Goal: Task Accomplishment & Management: Use online tool/utility

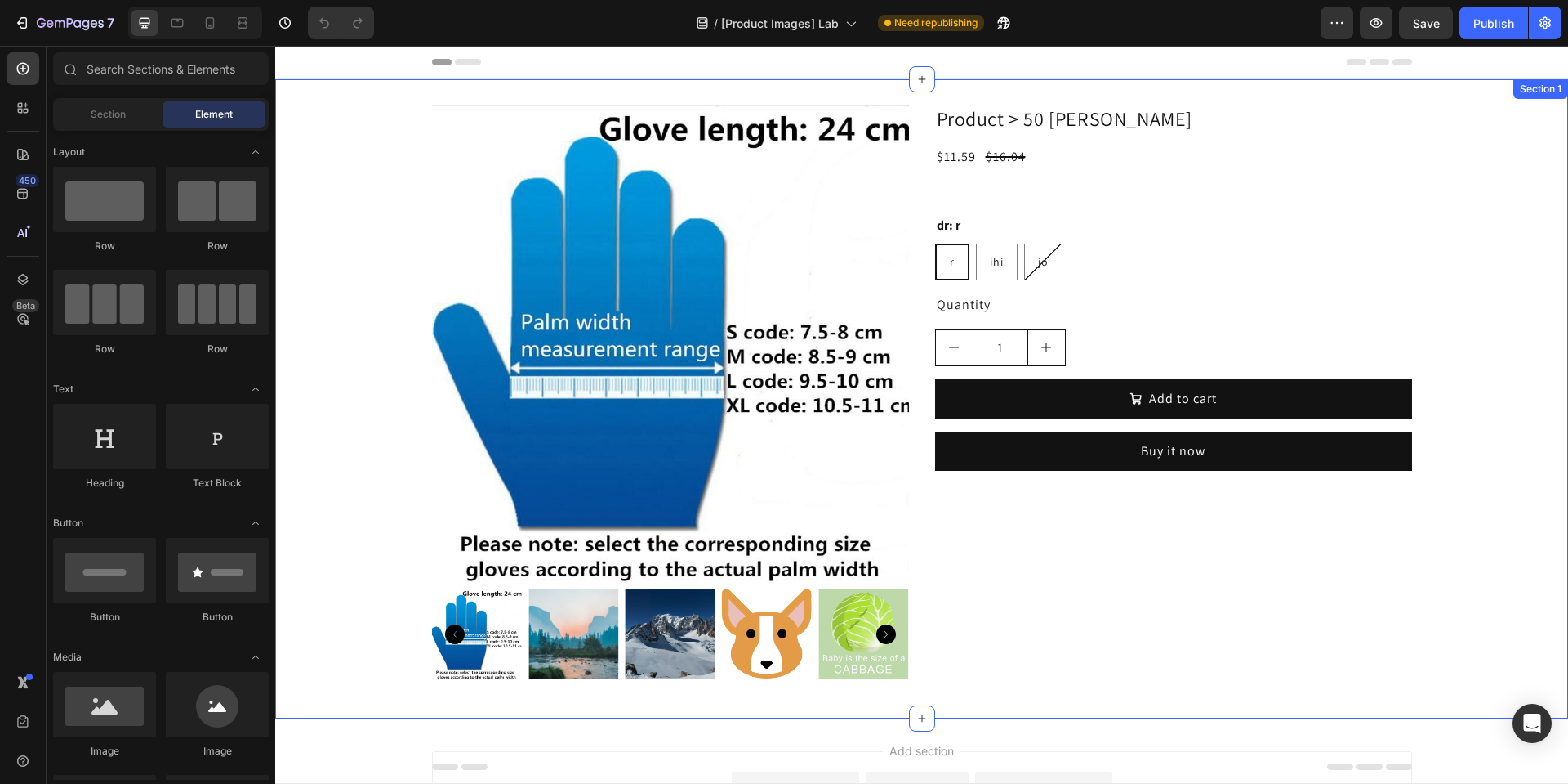
click at [1122, 94] on div "Product Images Product > 50 [PERSON_NAME] Product Title $11.59 Product Price Pr…" at bounding box center [921, 398] width 1293 height 639
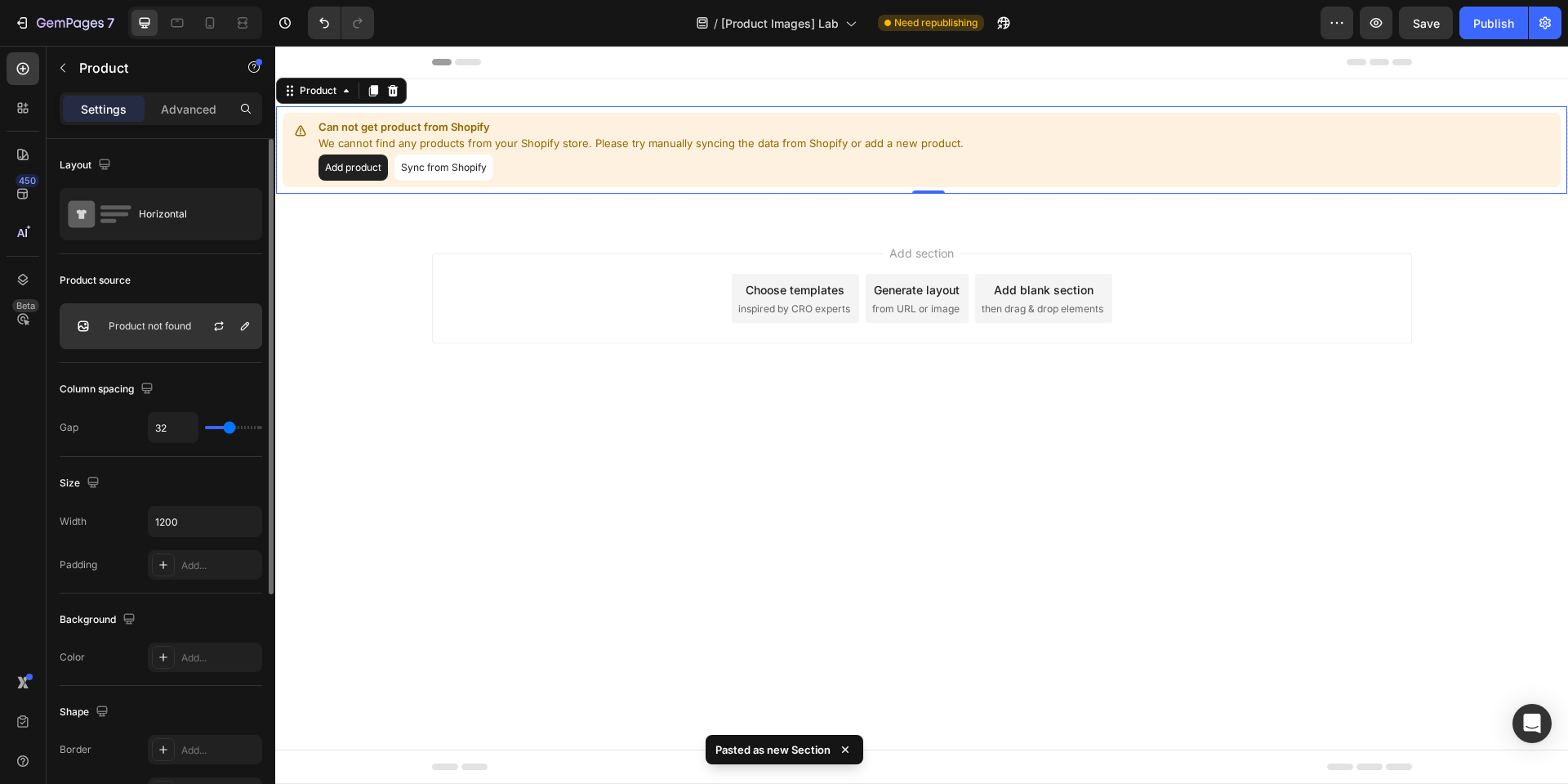
click at [234, 332] on div at bounding box center [225, 326] width 72 height 44
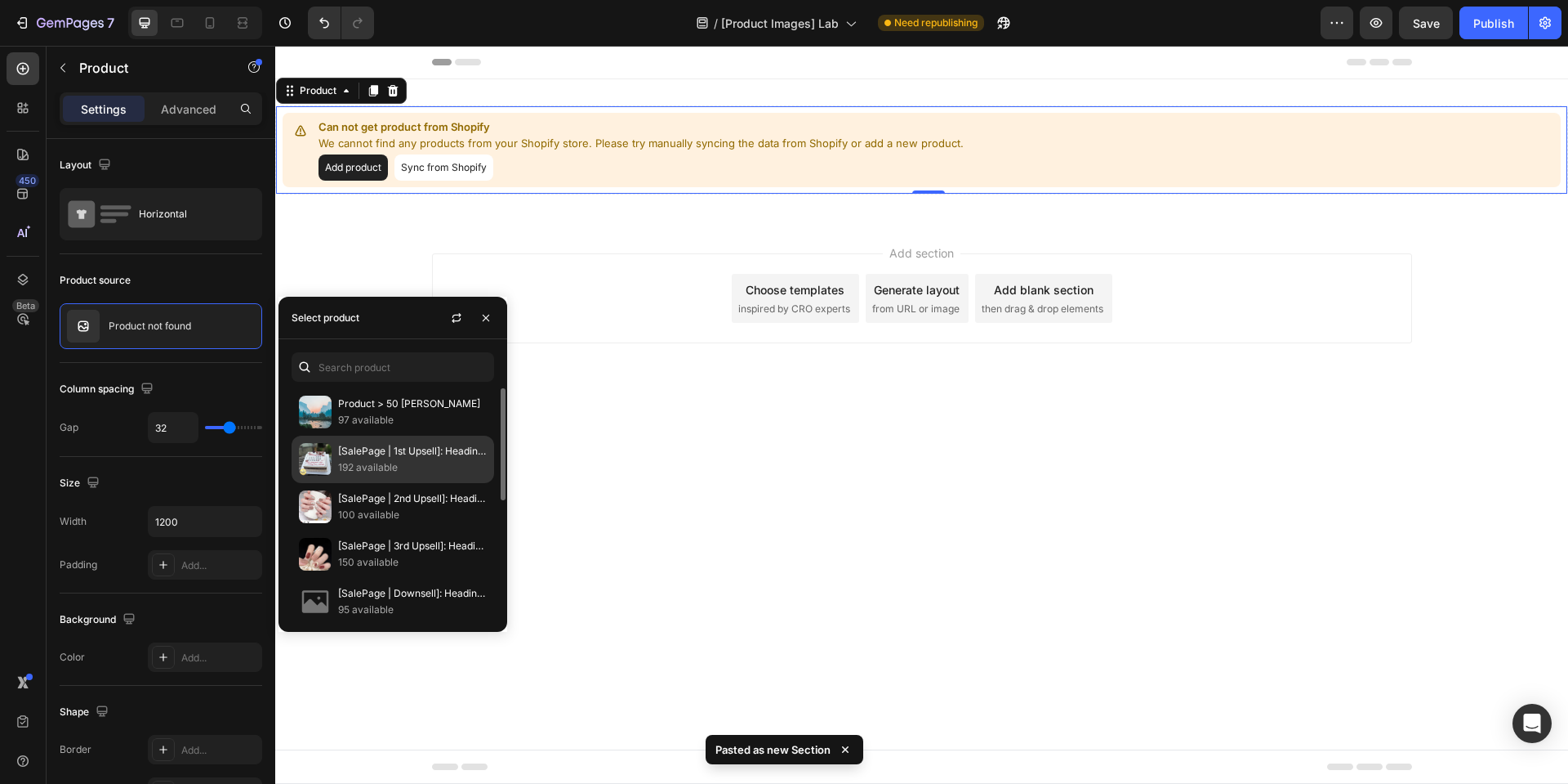
click at [409, 483] on div "[SalePage | 1st Upsell]: Heading1 192 available" at bounding box center [393, 506] width 203 height 48
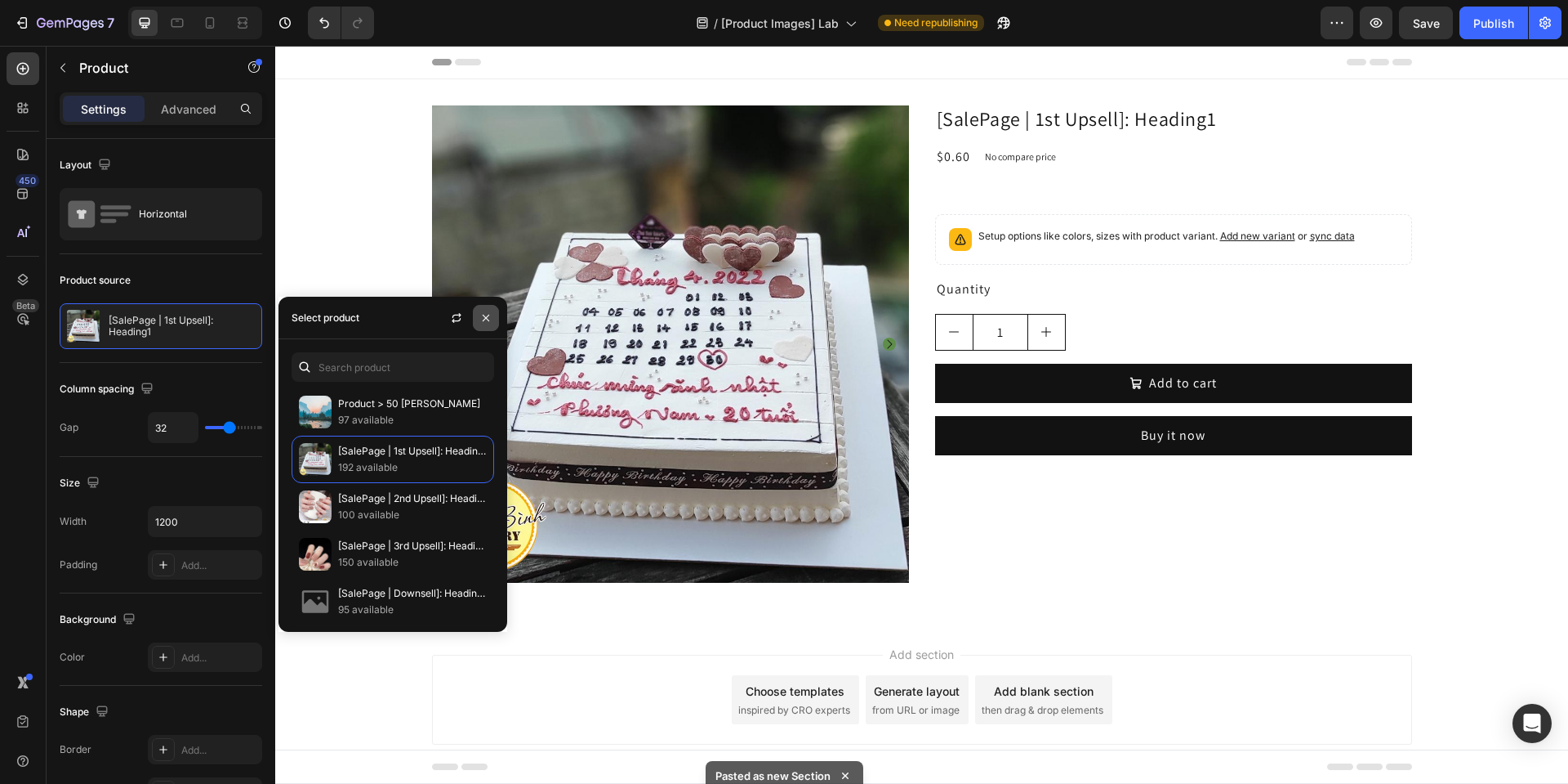
click at [481, 311] on icon "button" at bounding box center [485, 317] width 13 height 13
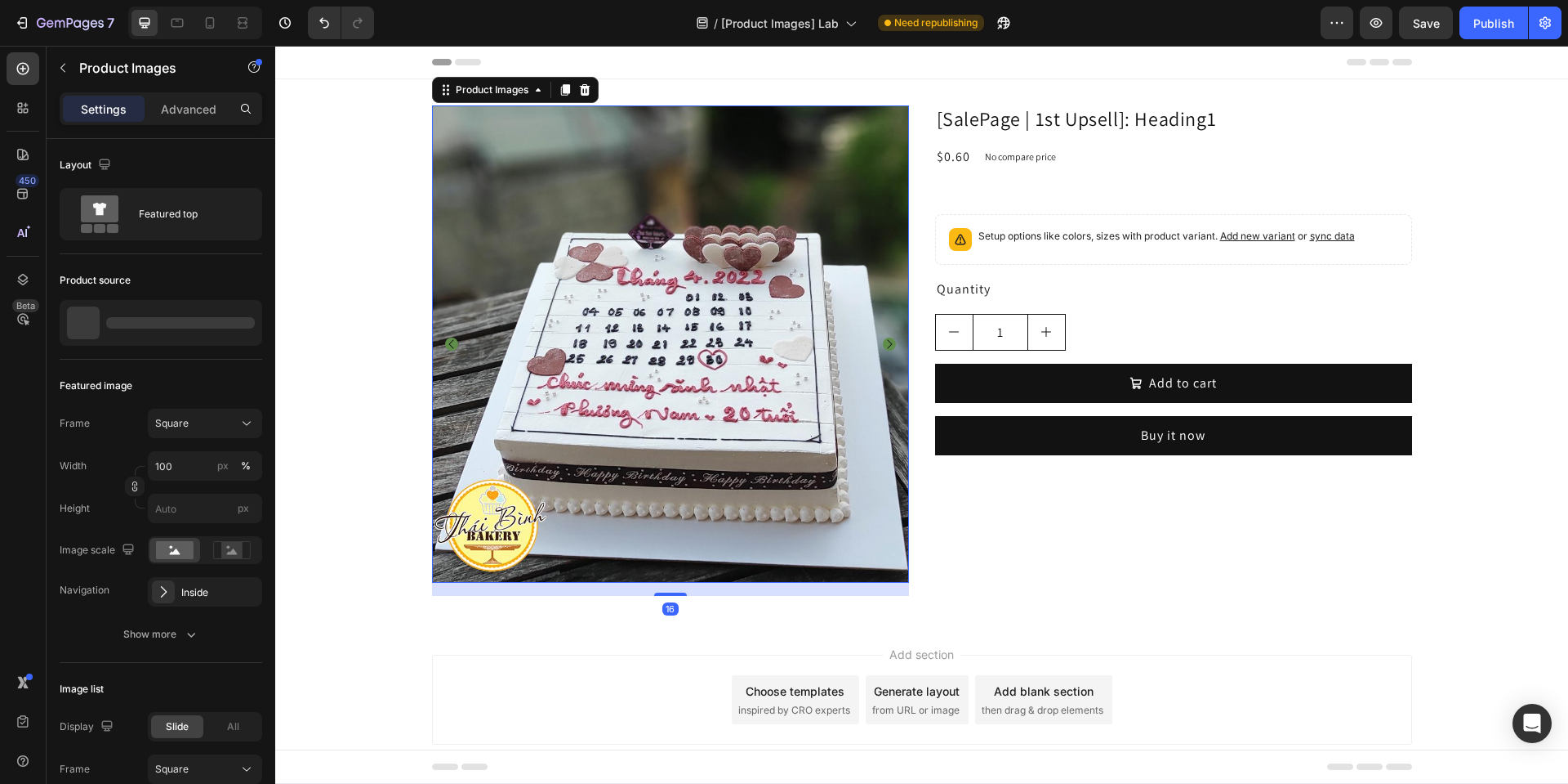
click at [744, 377] on img at bounding box center [669, 343] width 477 height 477
click at [249, 316] on icon "button" at bounding box center [246, 322] width 13 height 13
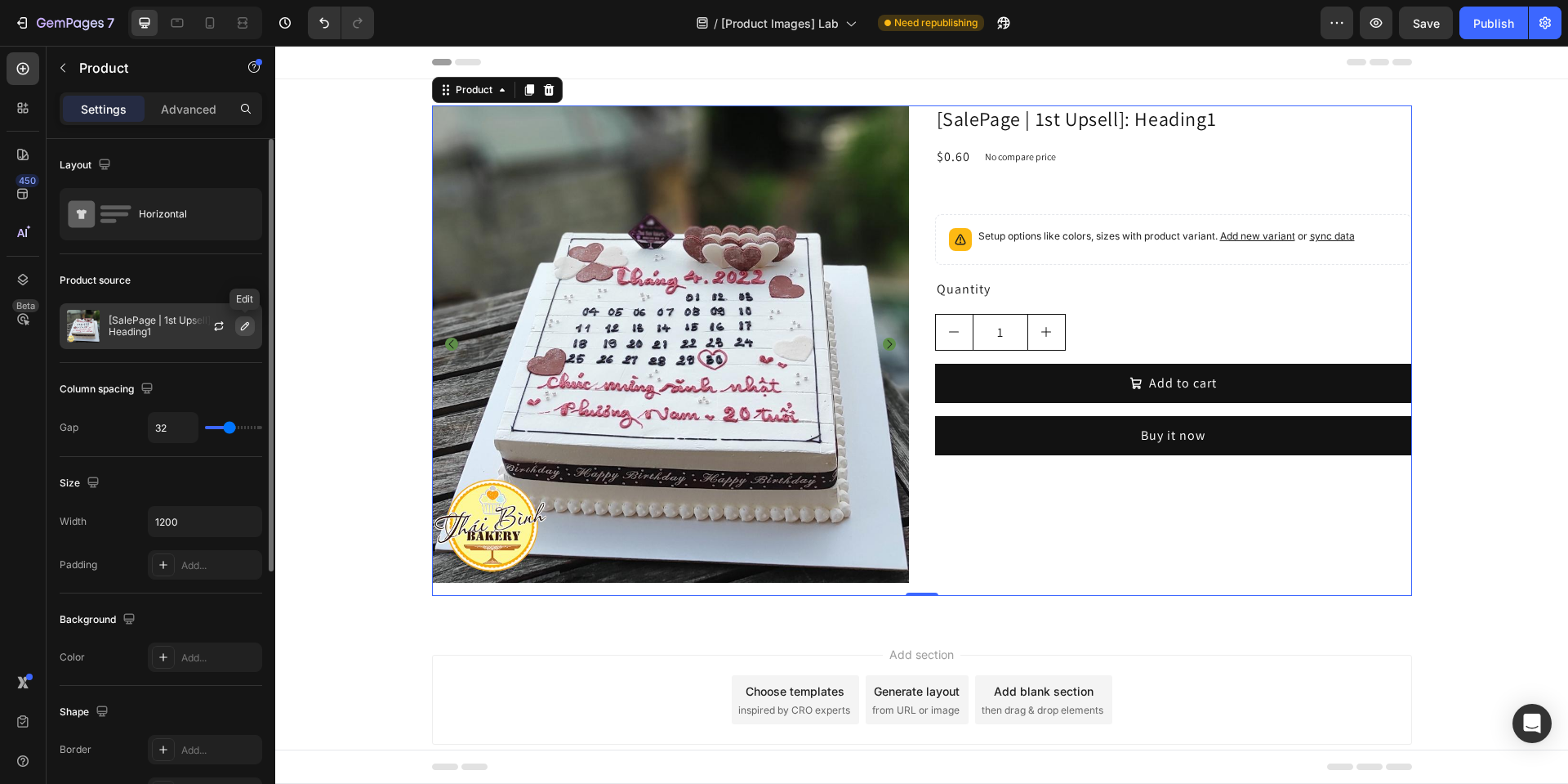
click at [246, 328] on icon "button" at bounding box center [245, 326] width 13 height 13
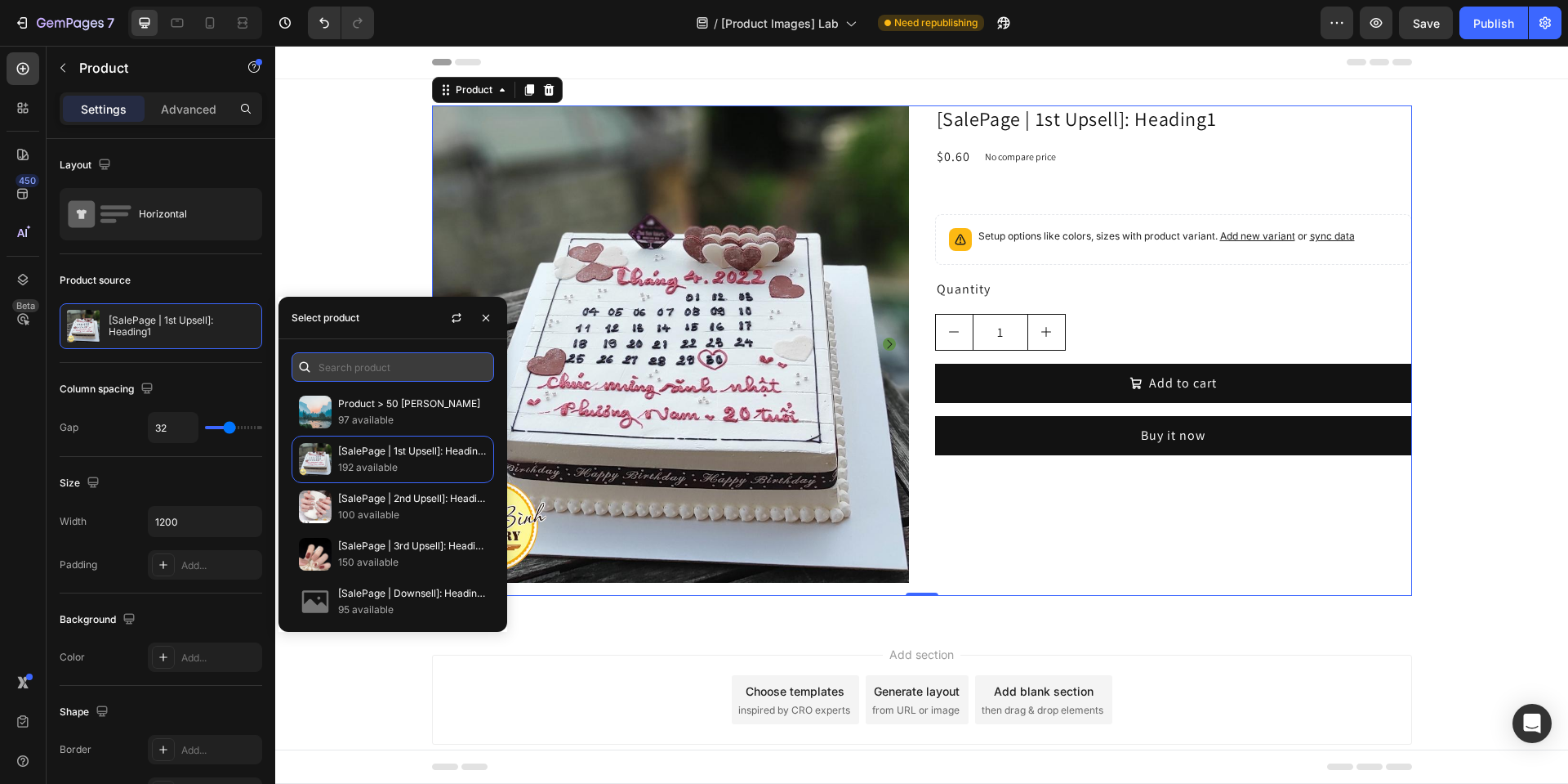
click at [345, 360] on input "text" at bounding box center [393, 367] width 203 height 29
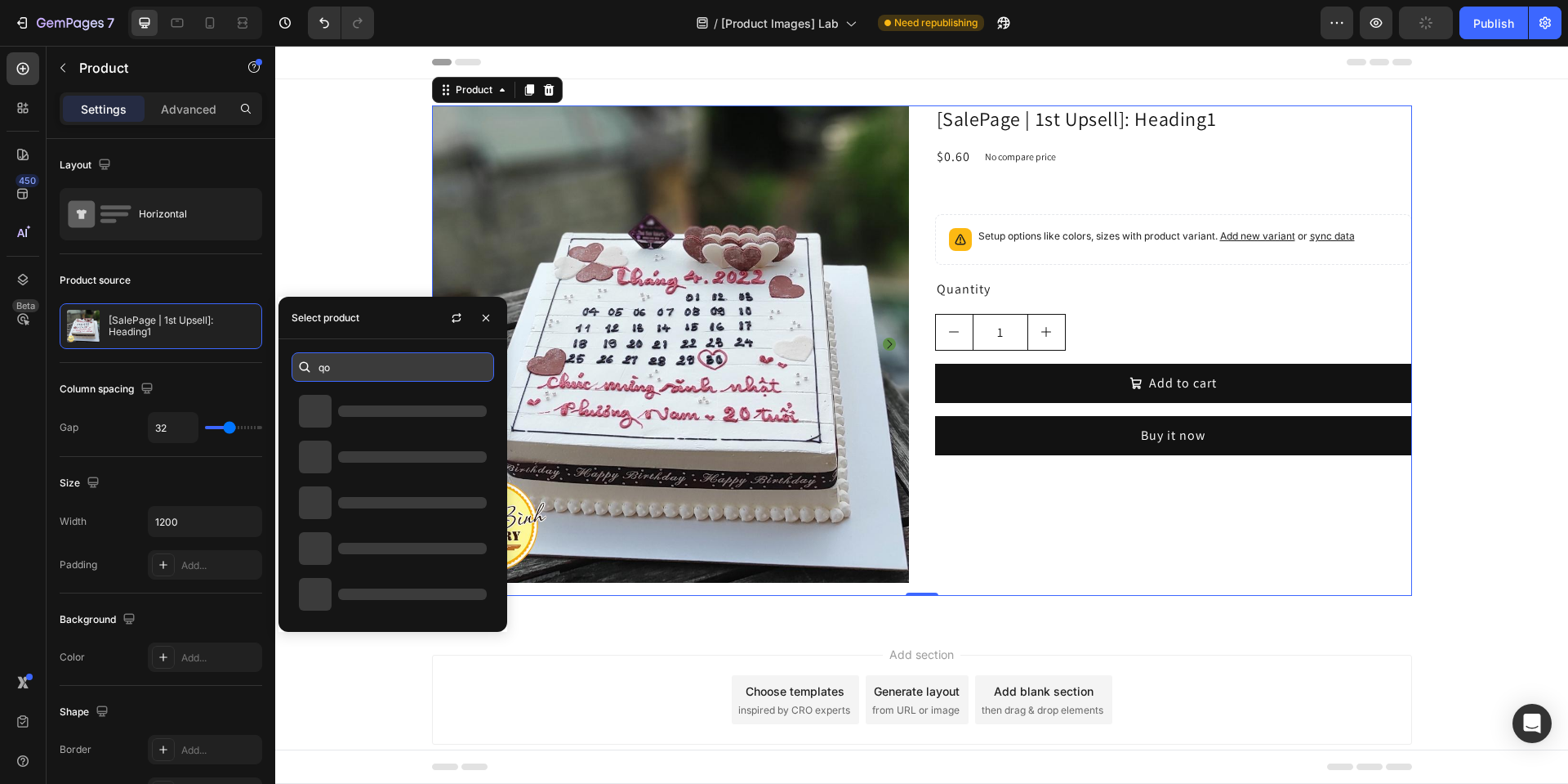
type input "q"
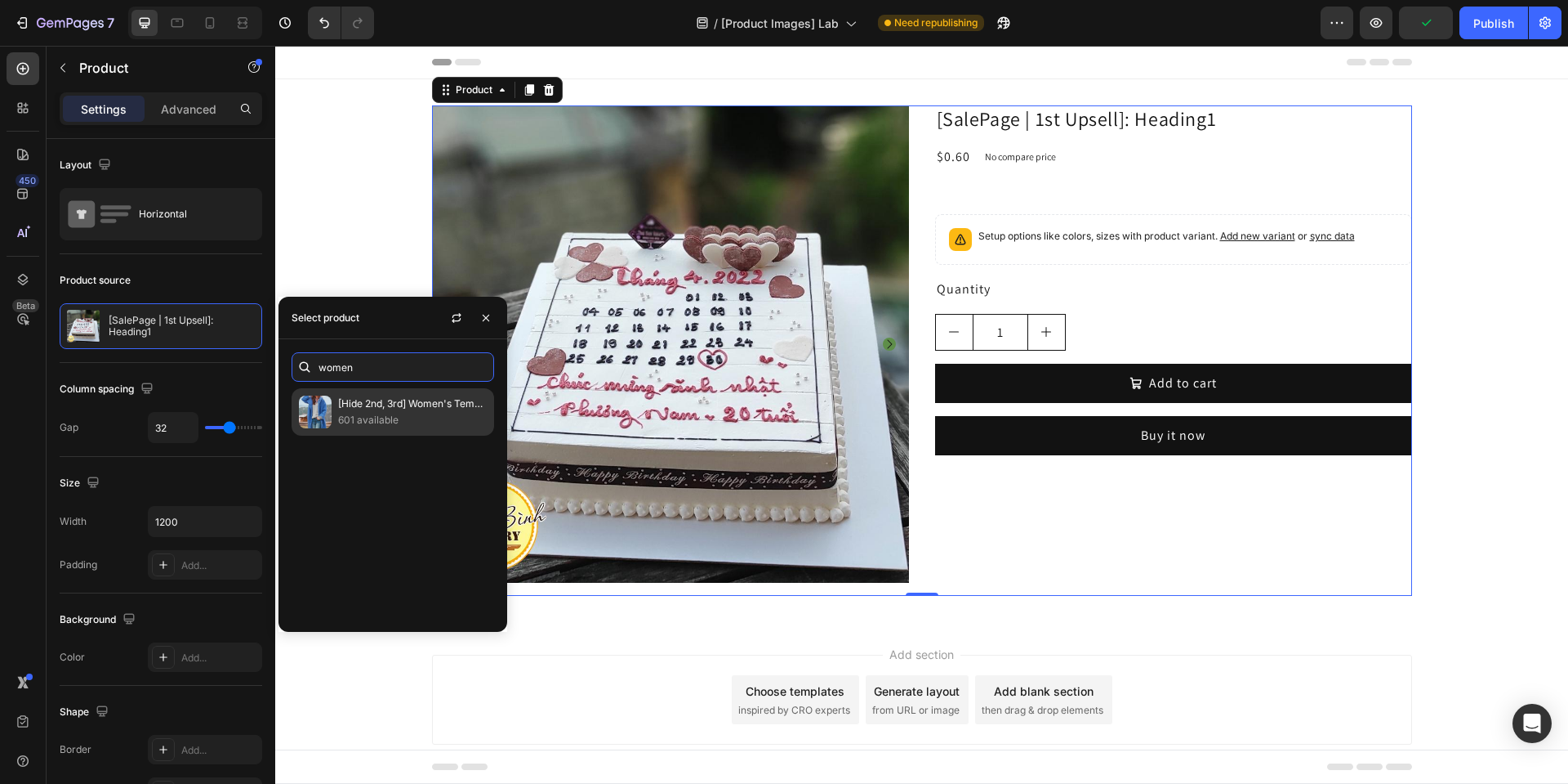
type input "women"
click at [355, 422] on p "601 available" at bounding box center [412, 419] width 149 height 17
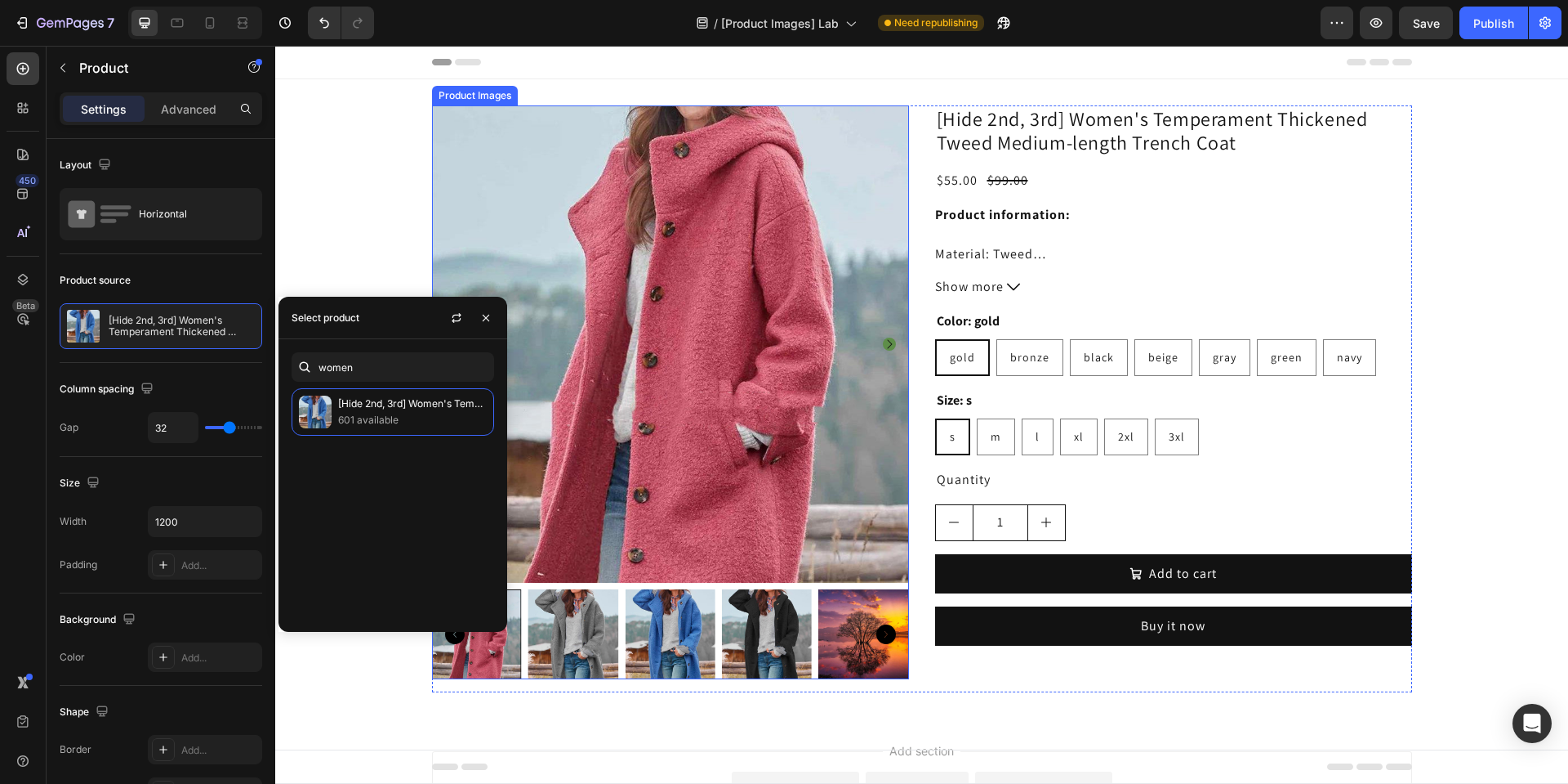
click at [742, 540] on img at bounding box center [669, 343] width 477 height 477
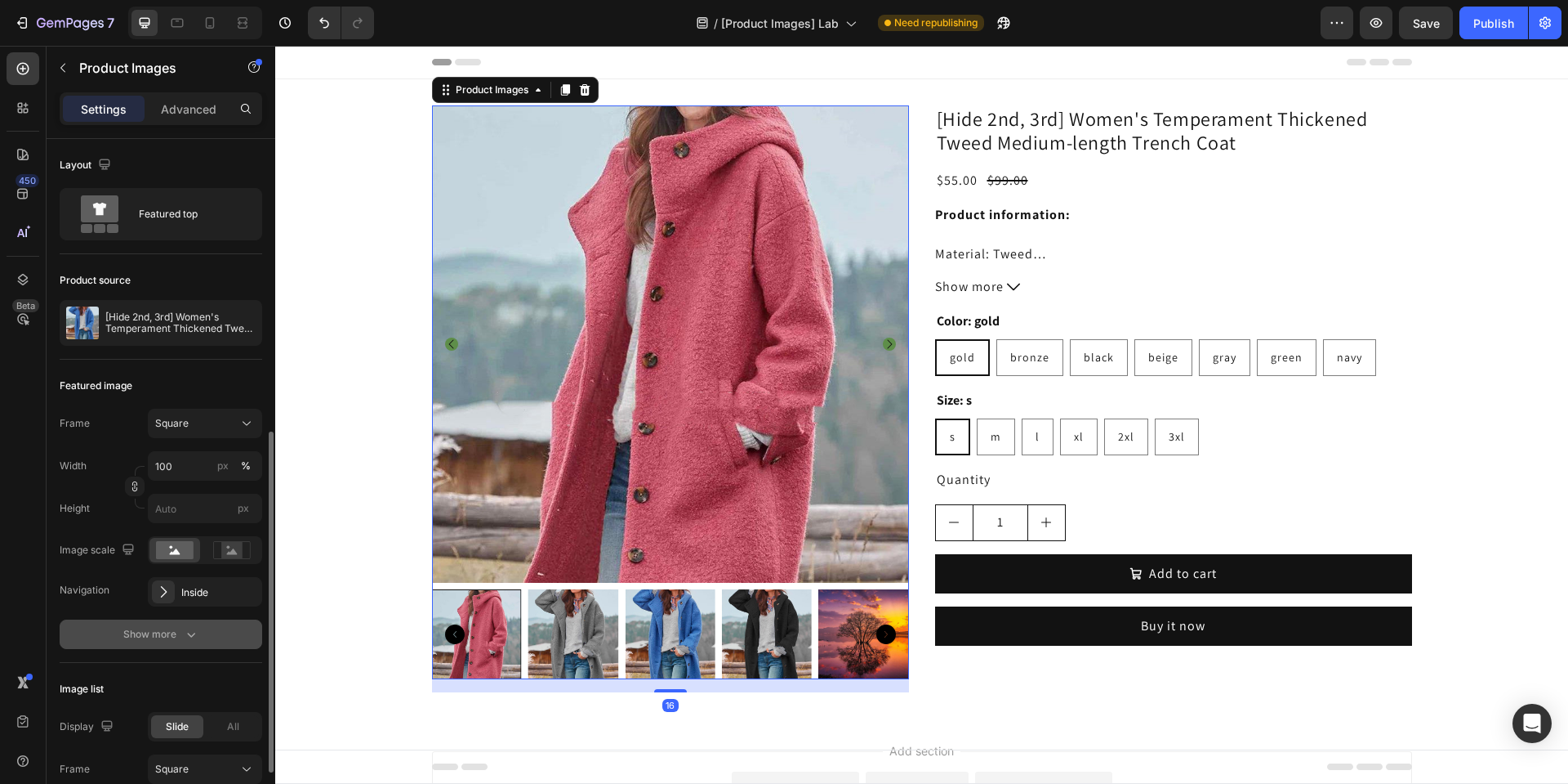
scroll to position [490, 0]
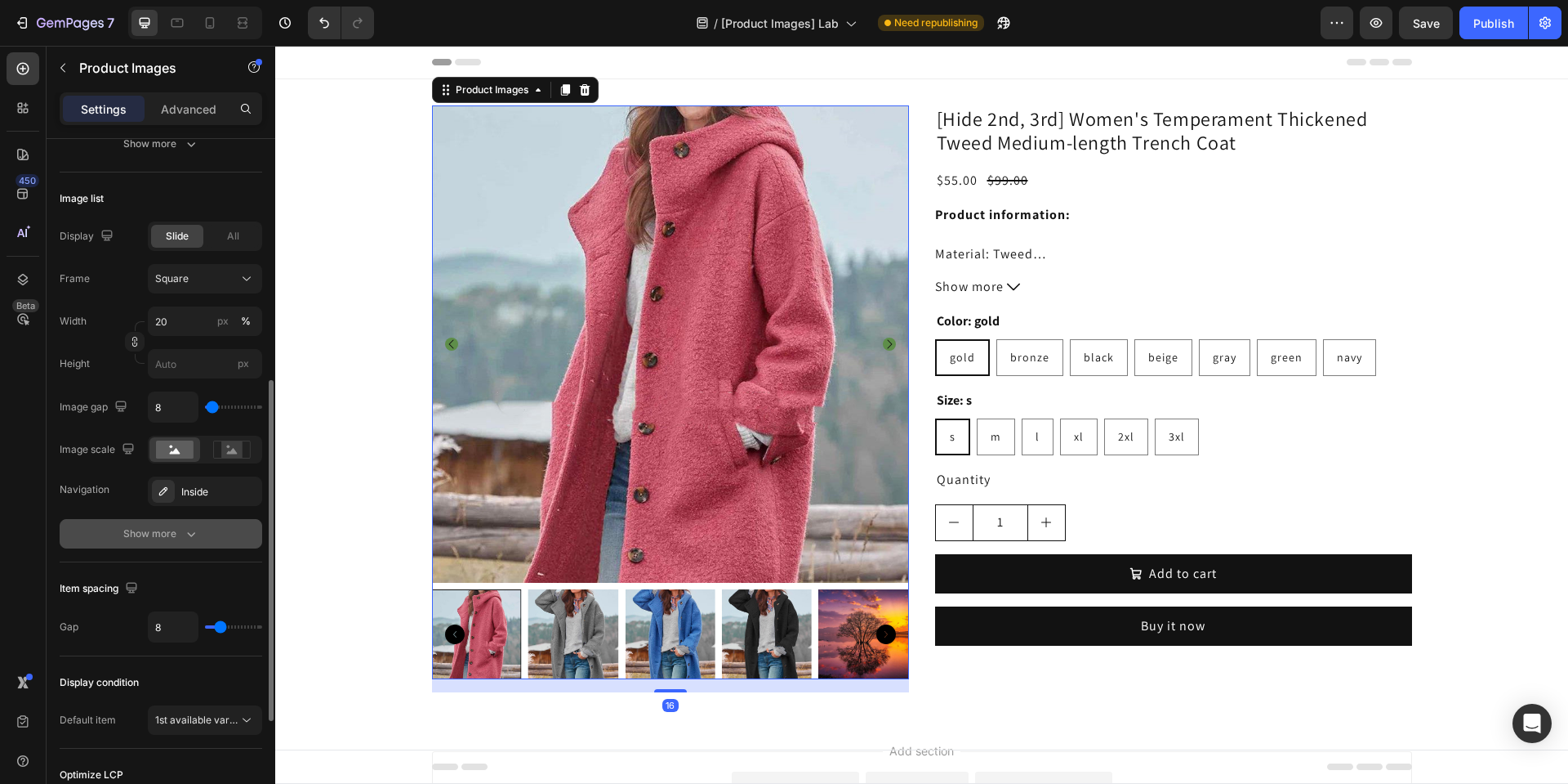
click at [176, 537] on div "Show more" at bounding box center [162, 533] width 76 height 17
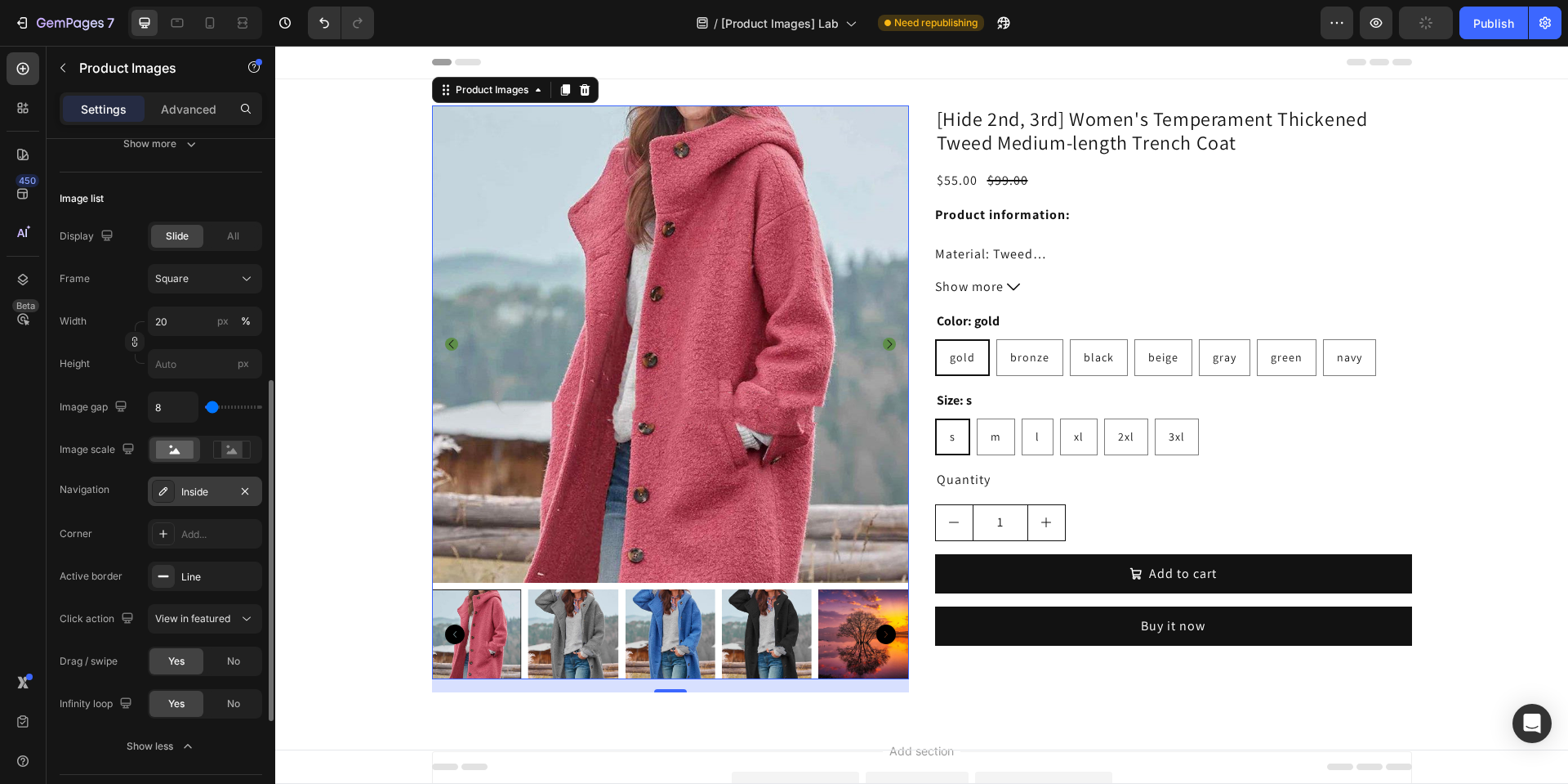
click at [198, 492] on div "Inside" at bounding box center [205, 491] width 48 height 15
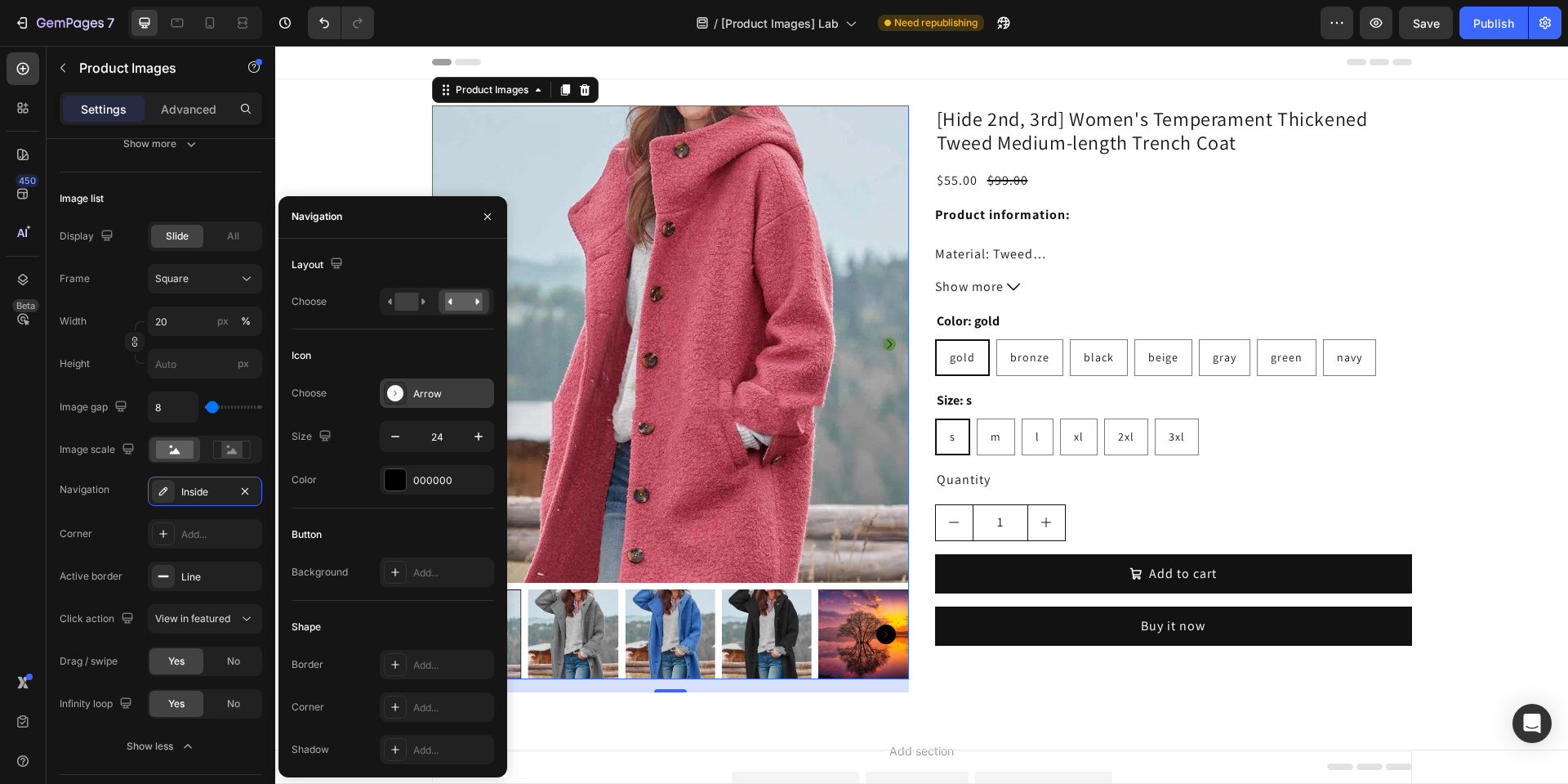
click at [432, 395] on div "Arrow" at bounding box center [451, 393] width 77 height 15
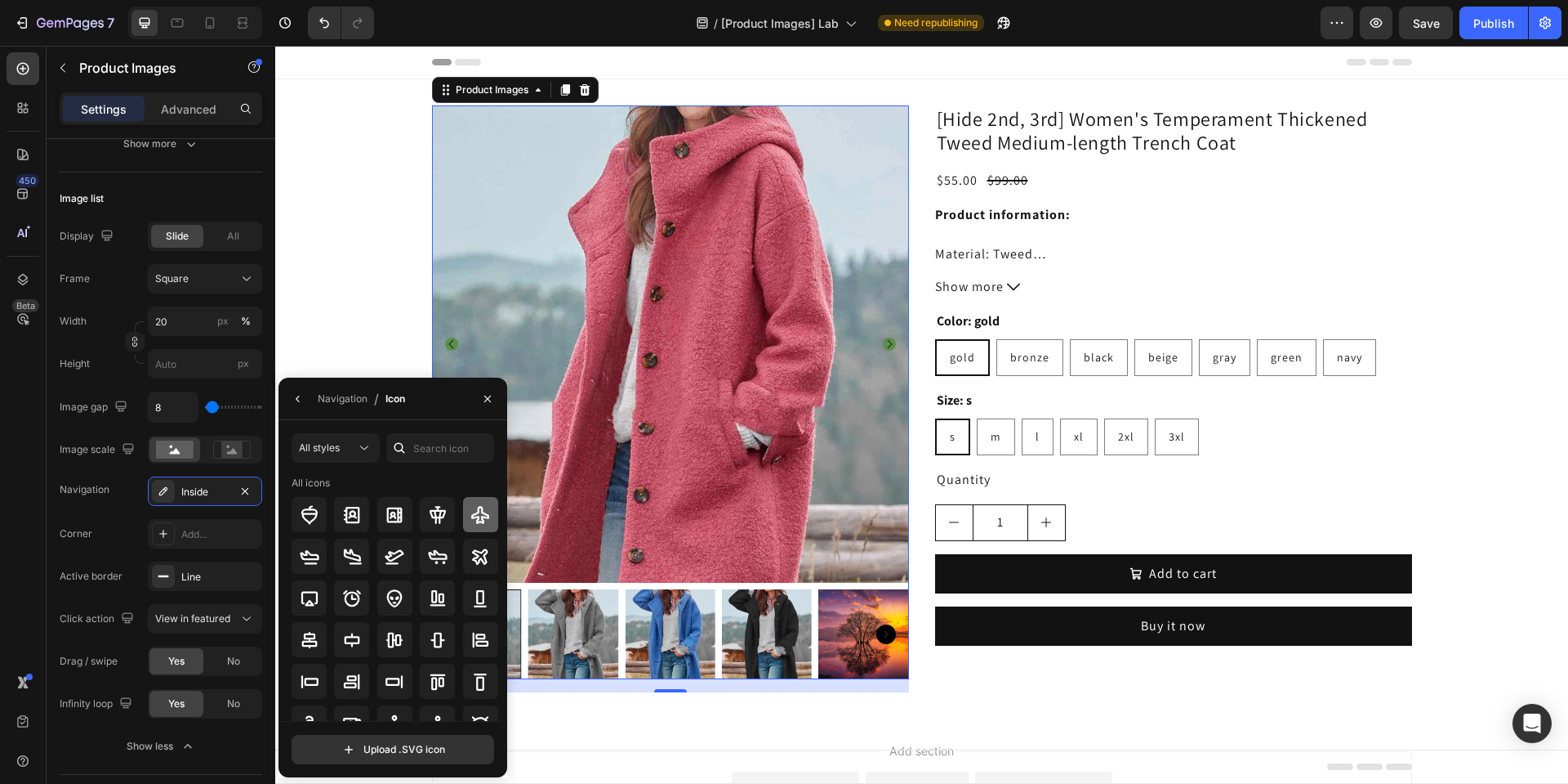
click at [471, 516] on icon at bounding box center [480, 515] width 19 height 20
click at [294, 394] on icon "button" at bounding box center [297, 398] width 13 height 13
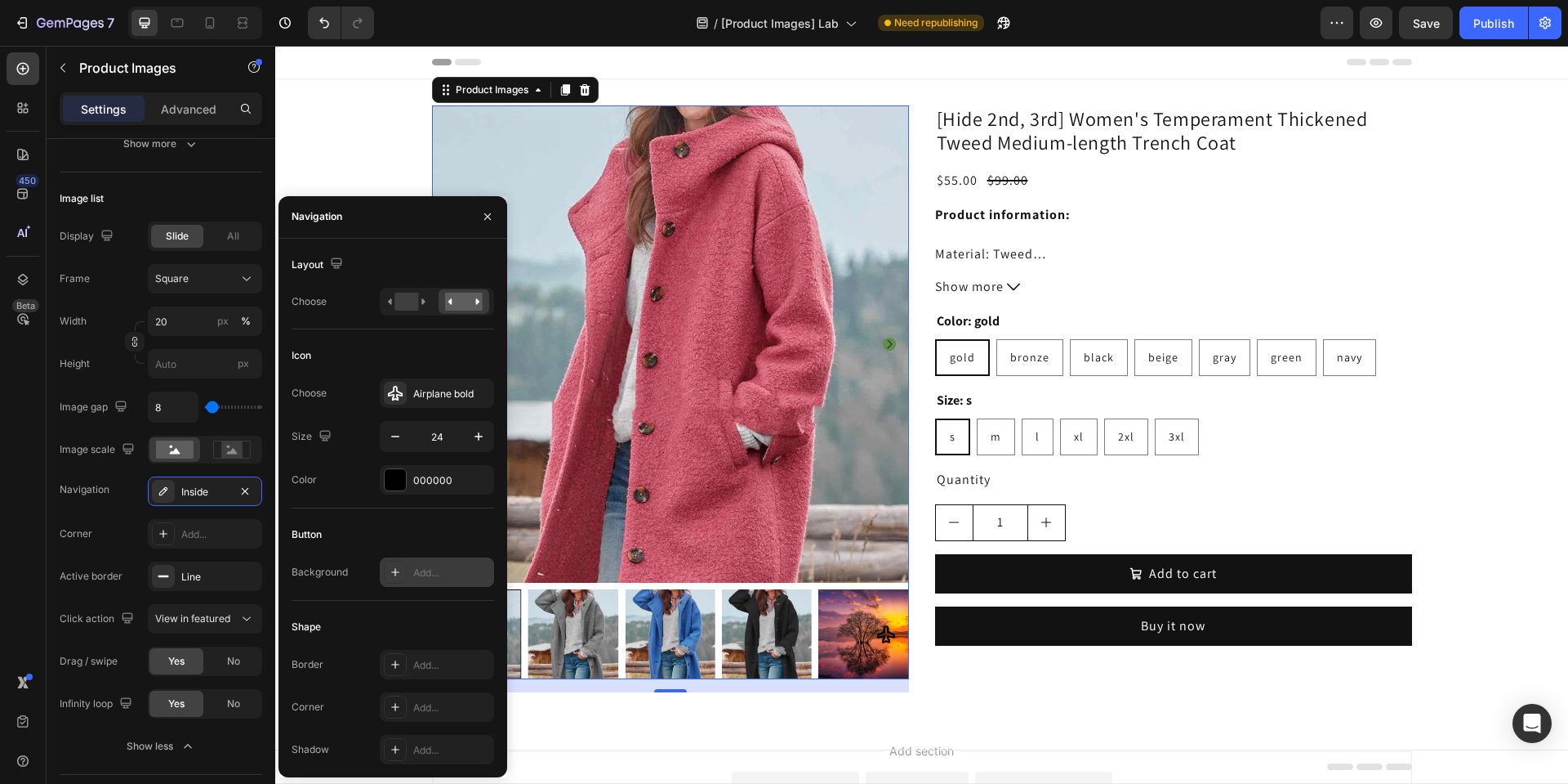
click at [440, 574] on div "Add..." at bounding box center [451, 572] width 77 height 15
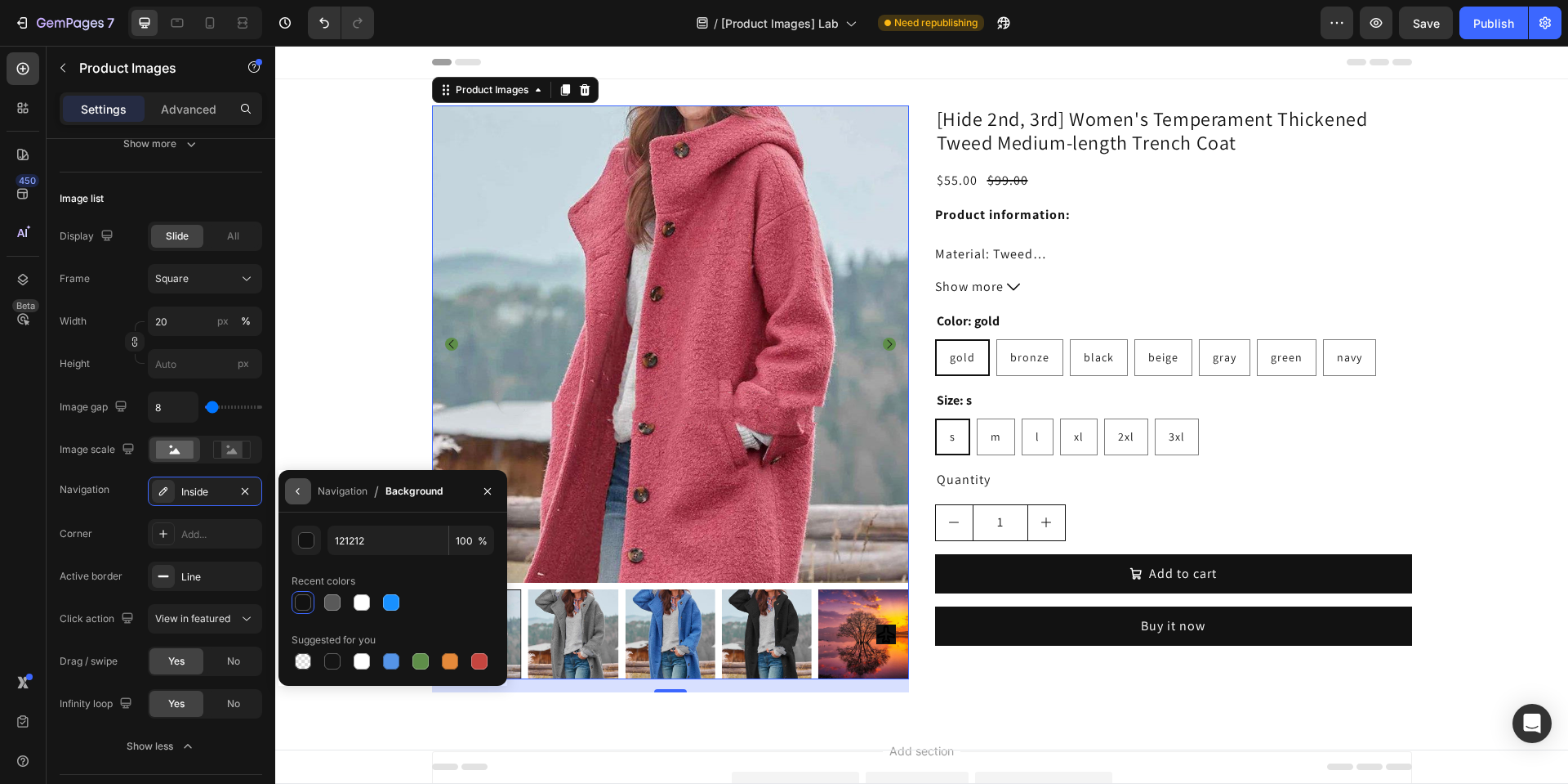
click at [310, 490] on button "button" at bounding box center [297, 490] width 26 height 26
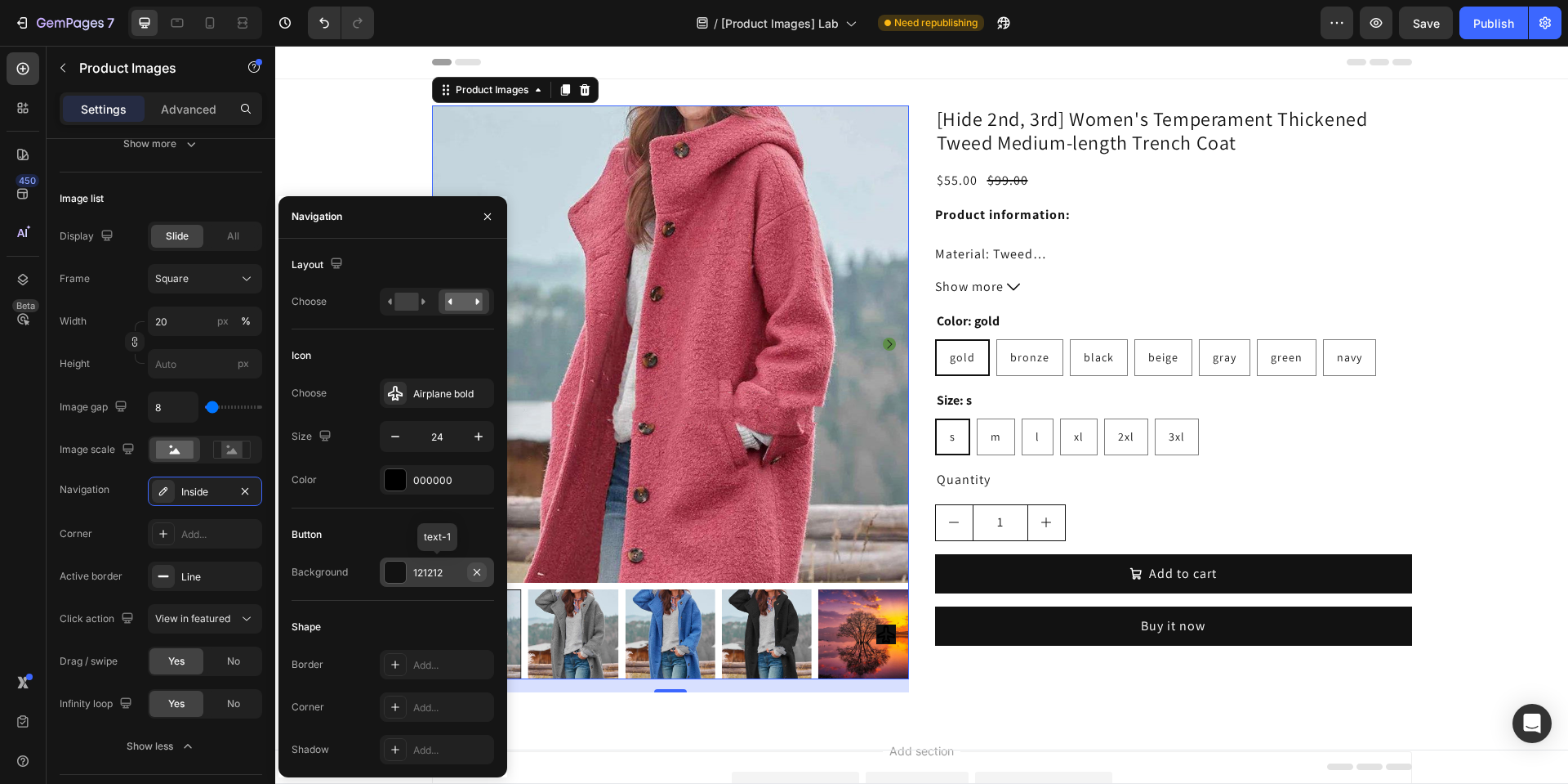
click at [478, 569] on icon "button" at bounding box center [477, 571] width 13 height 13
click at [432, 406] on div "Airplane bold" at bounding box center [437, 393] width 114 height 29
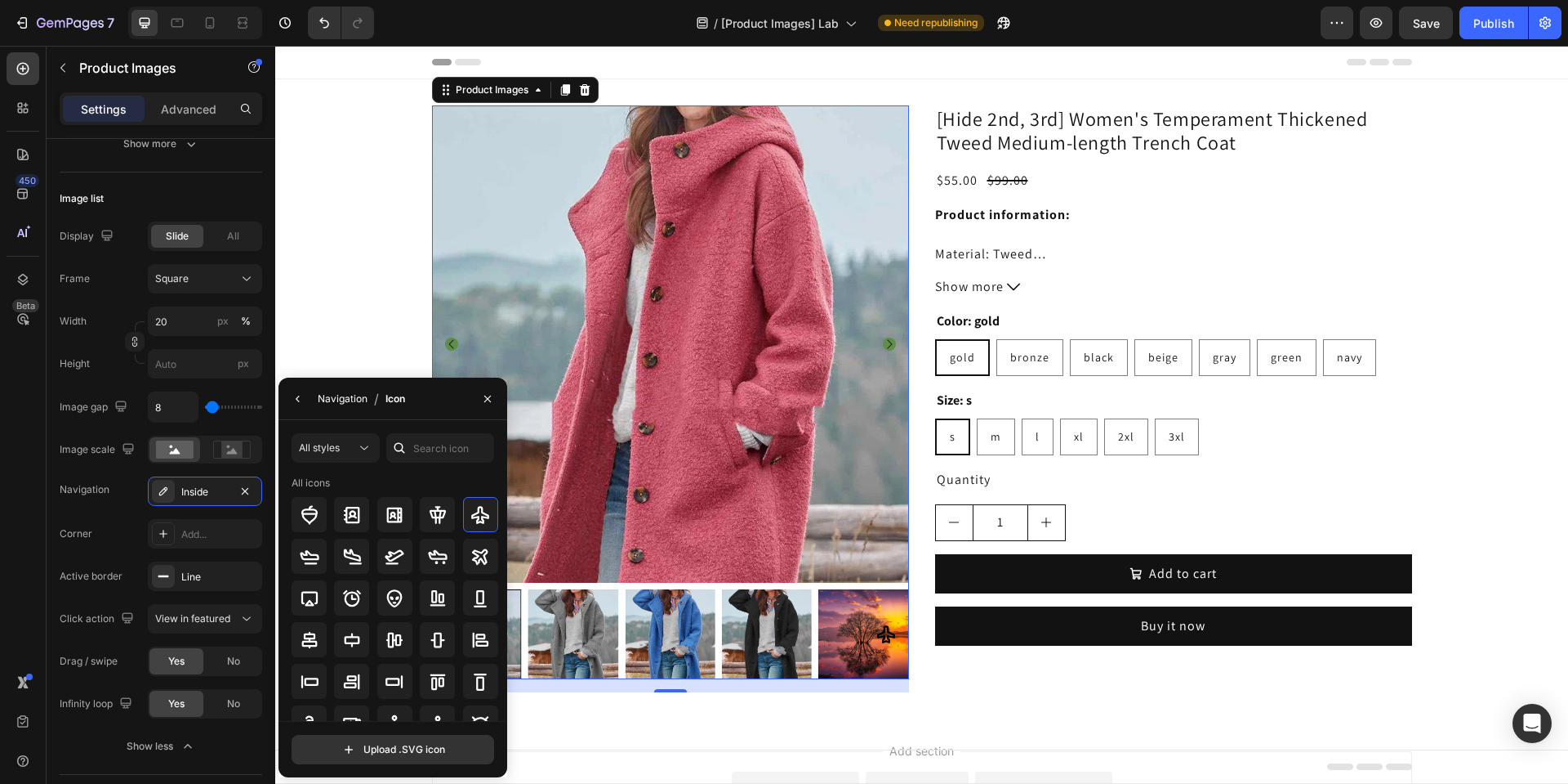
click at [340, 406] on div "Navigation" at bounding box center [342, 398] width 50 height 15
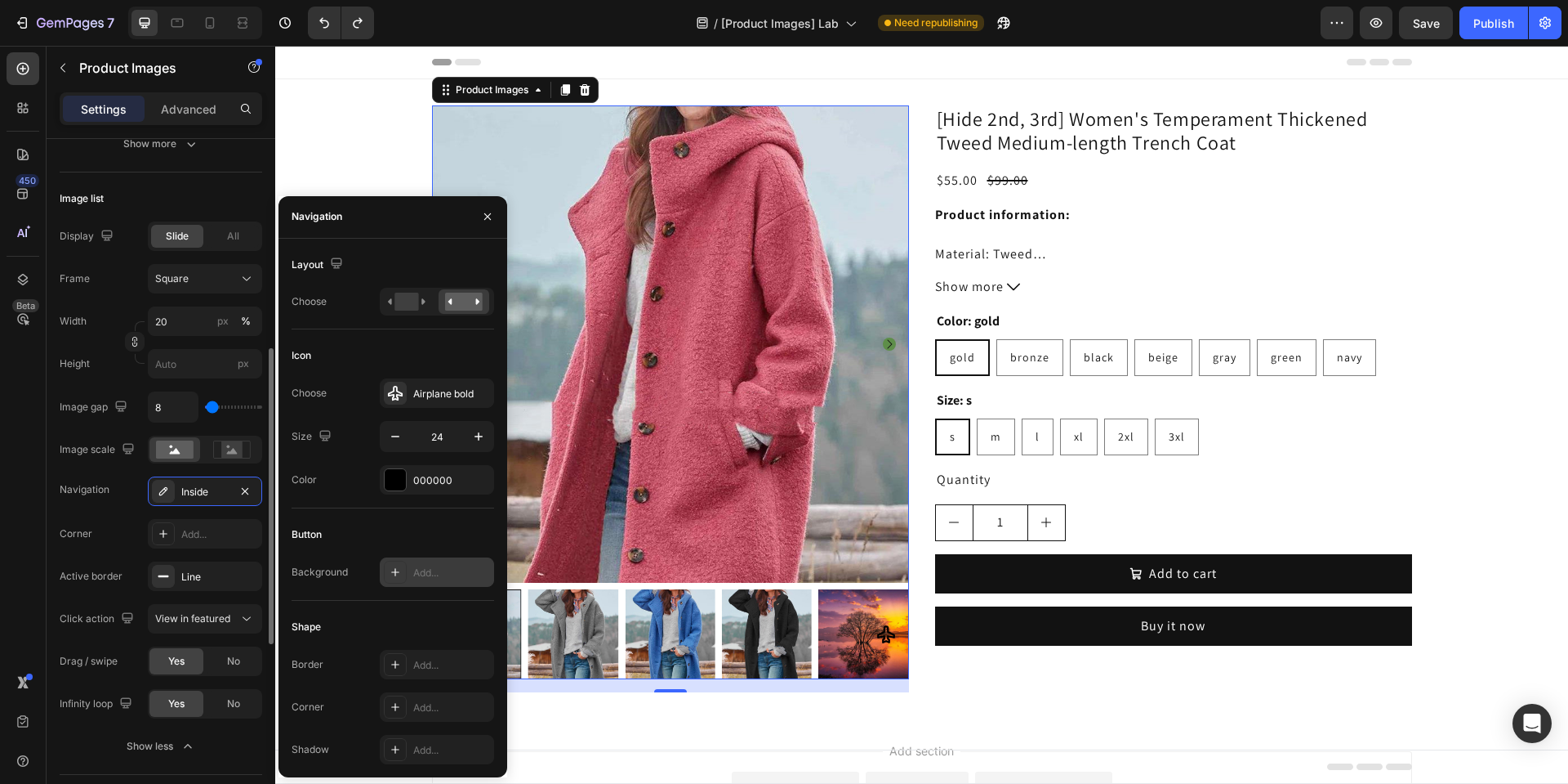
click at [168, 185] on div "Image list" at bounding box center [161, 198] width 203 height 26
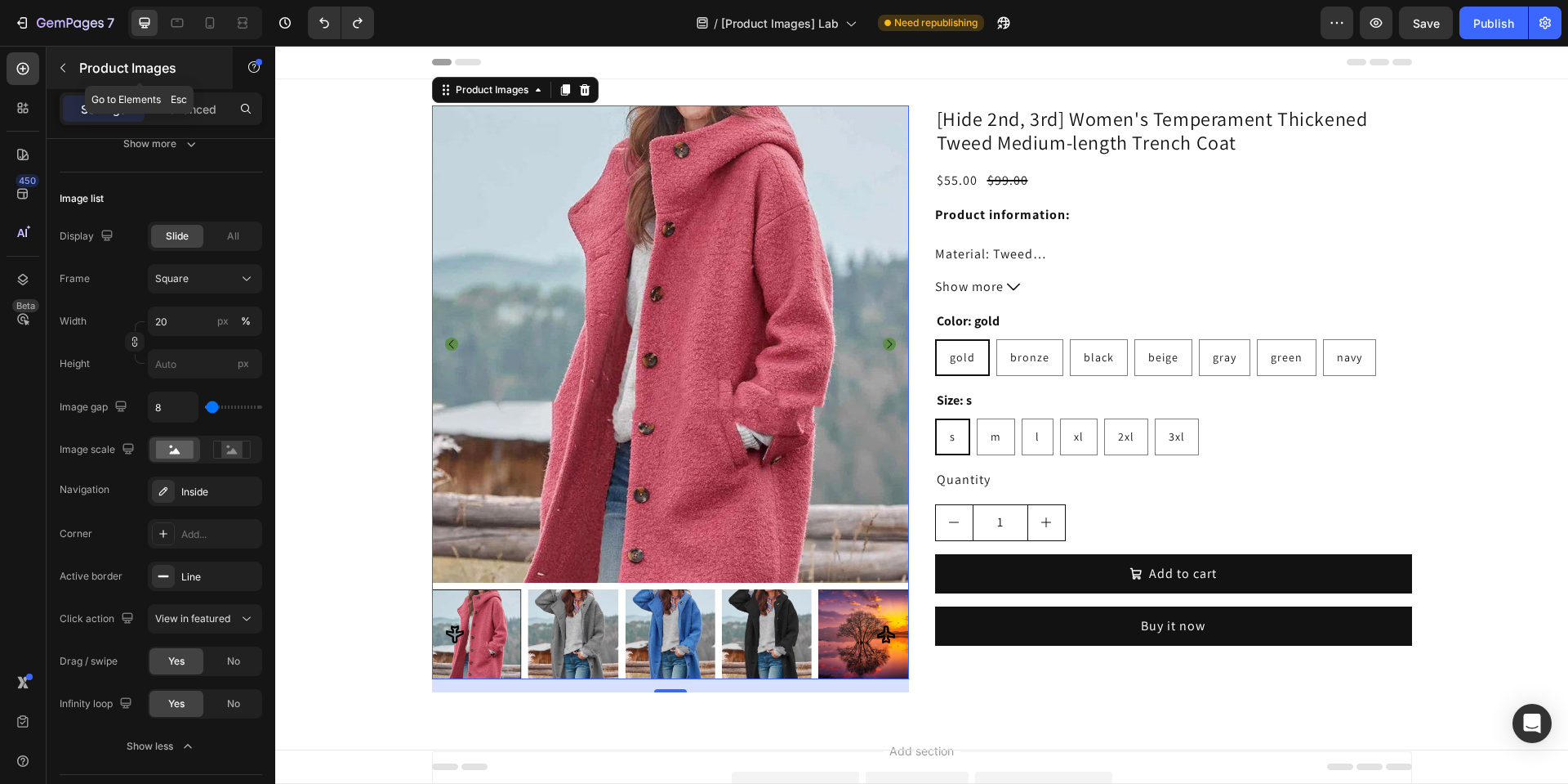
click at [128, 84] on div "Product Images" at bounding box center [139, 68] width 186 height 43
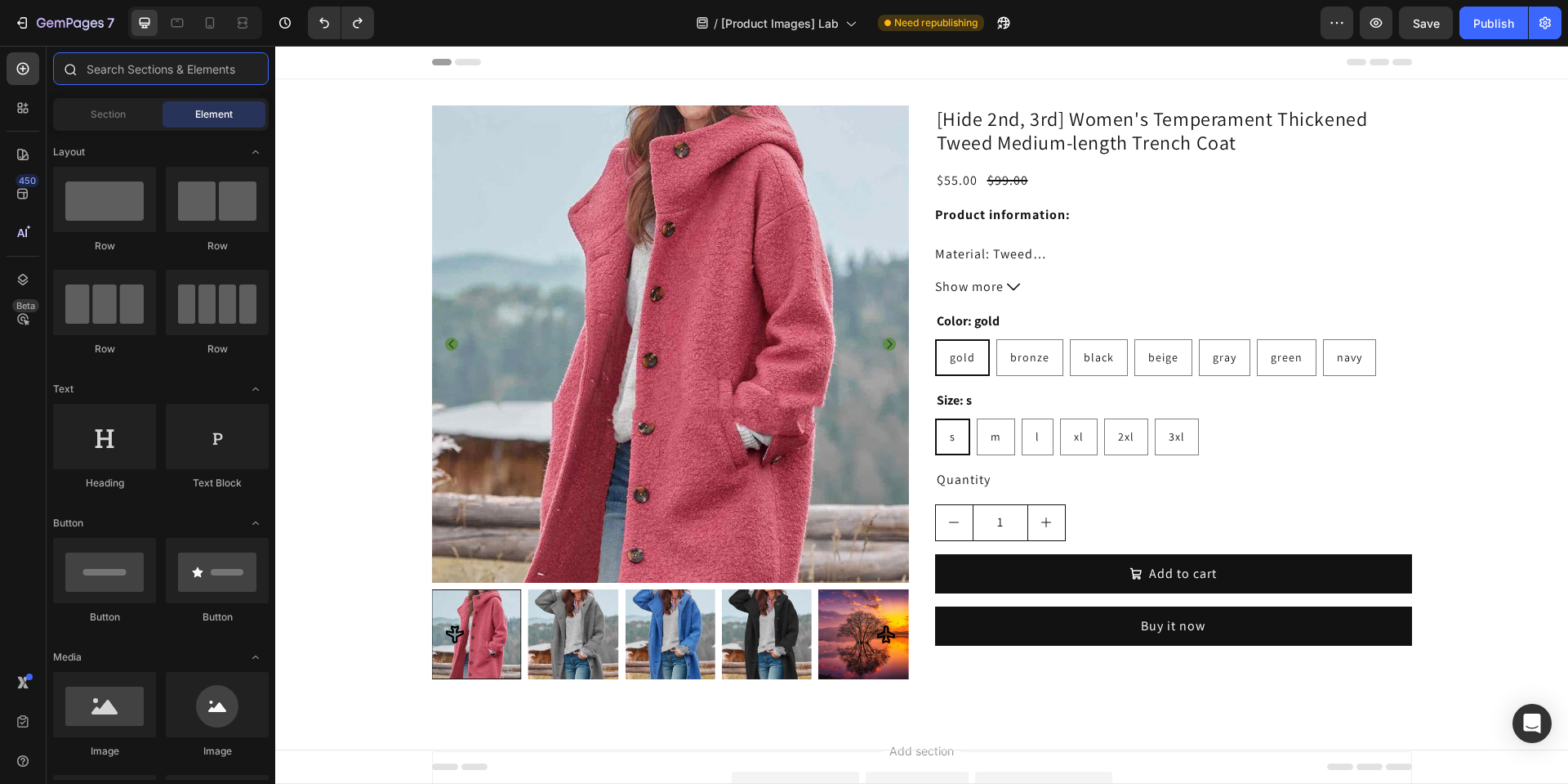
click at [127, 83] on input "text" at bounding box center [160, 69] width 215 height 33
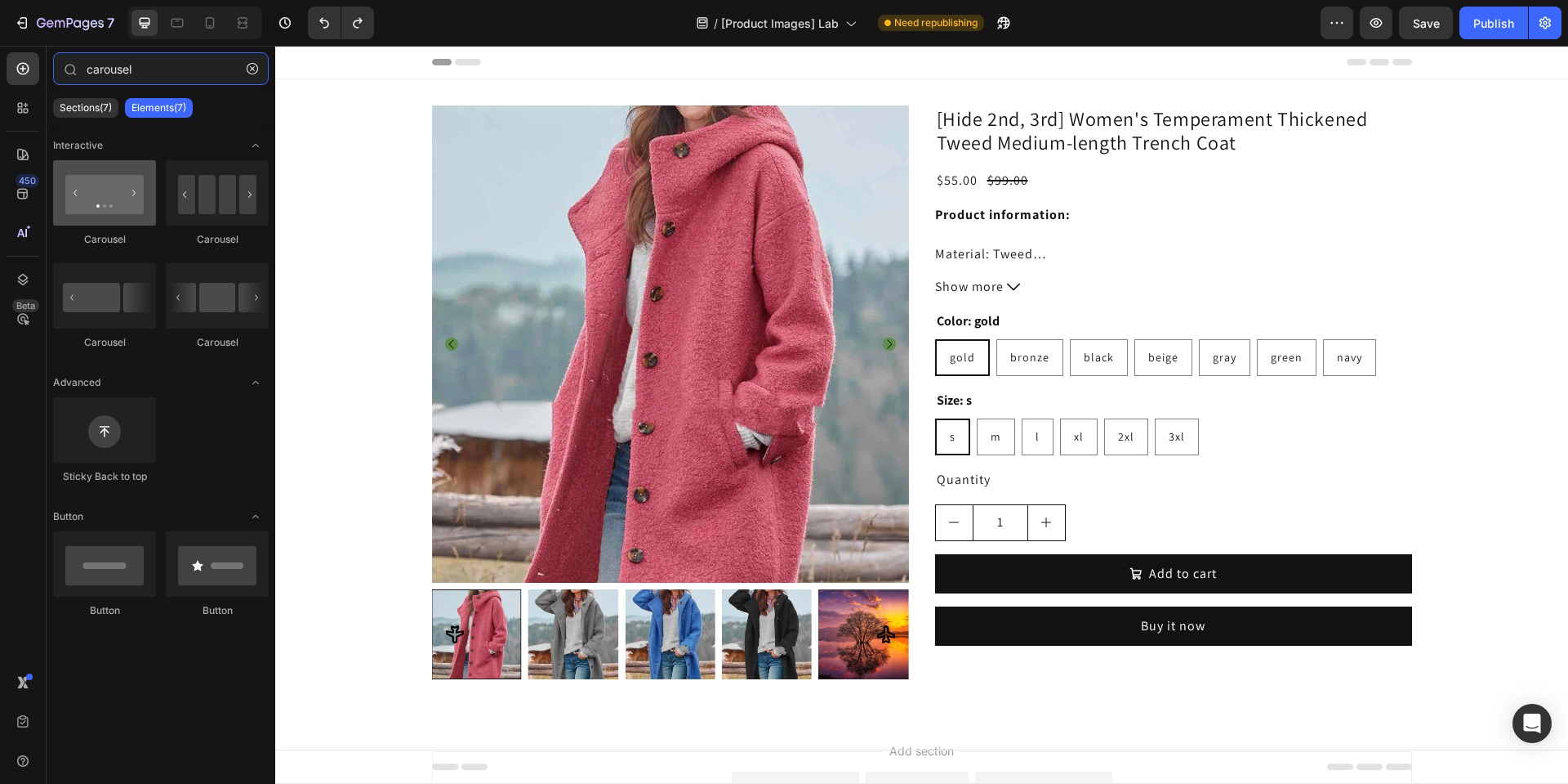
type input "carousel"
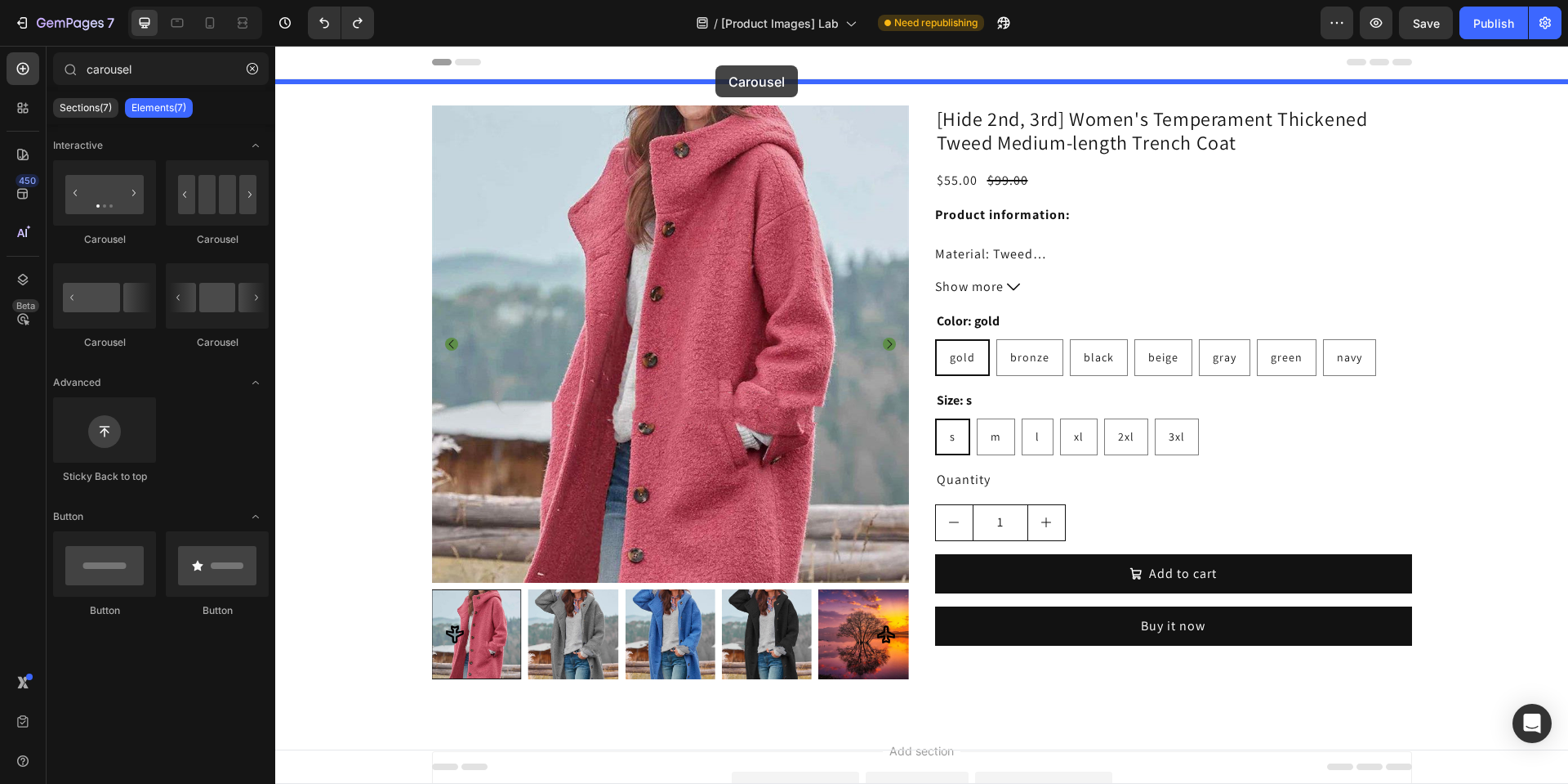
drag, startPoint x: 461, startPoint y: 93, endPoint x: 715, endPoint y: 65, distance: 255.5
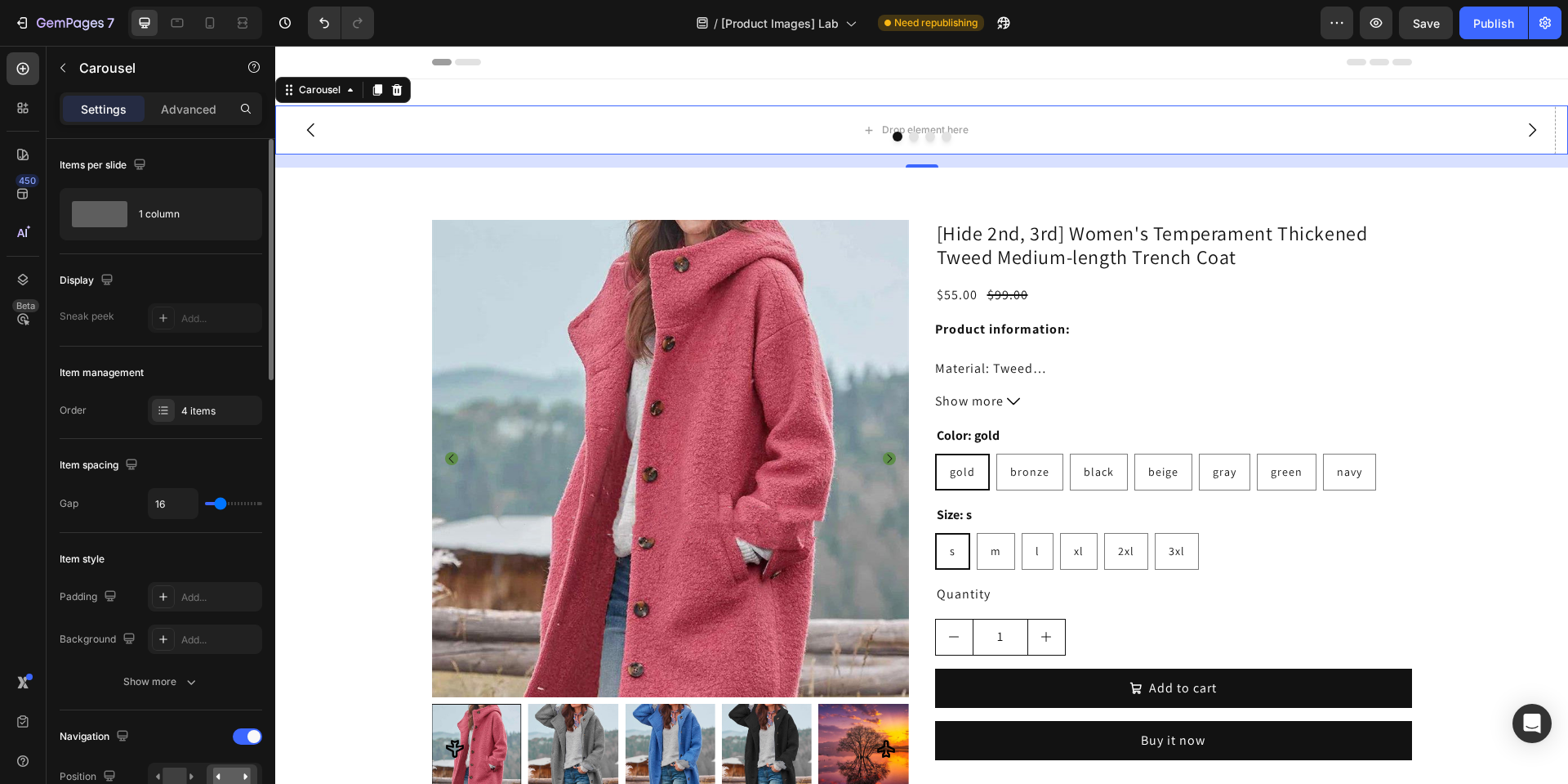
scroll to position [588, 0]
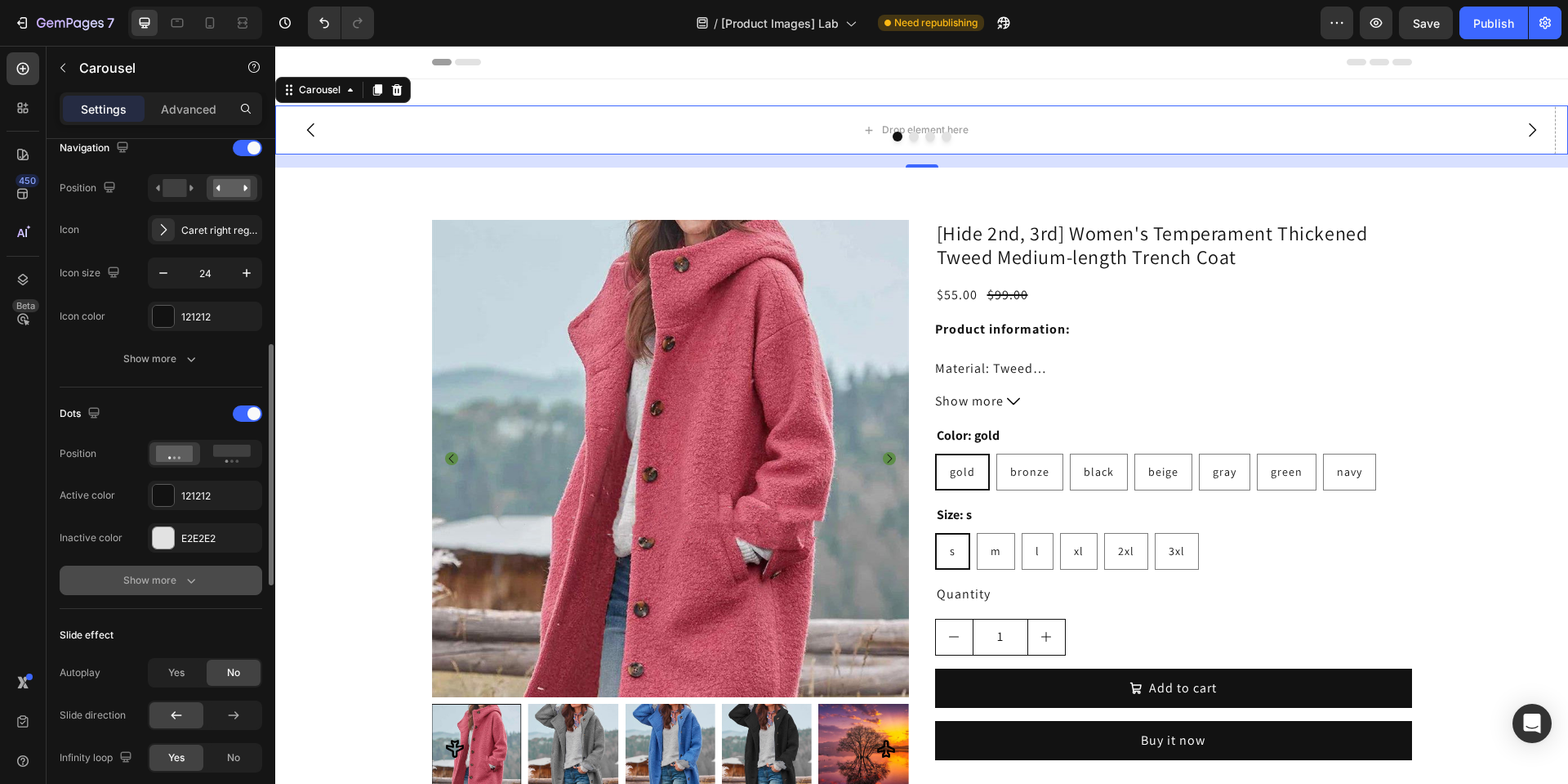
click at [187, 572] on icon "button" at bounding box center [191, 580] width 17 height 17
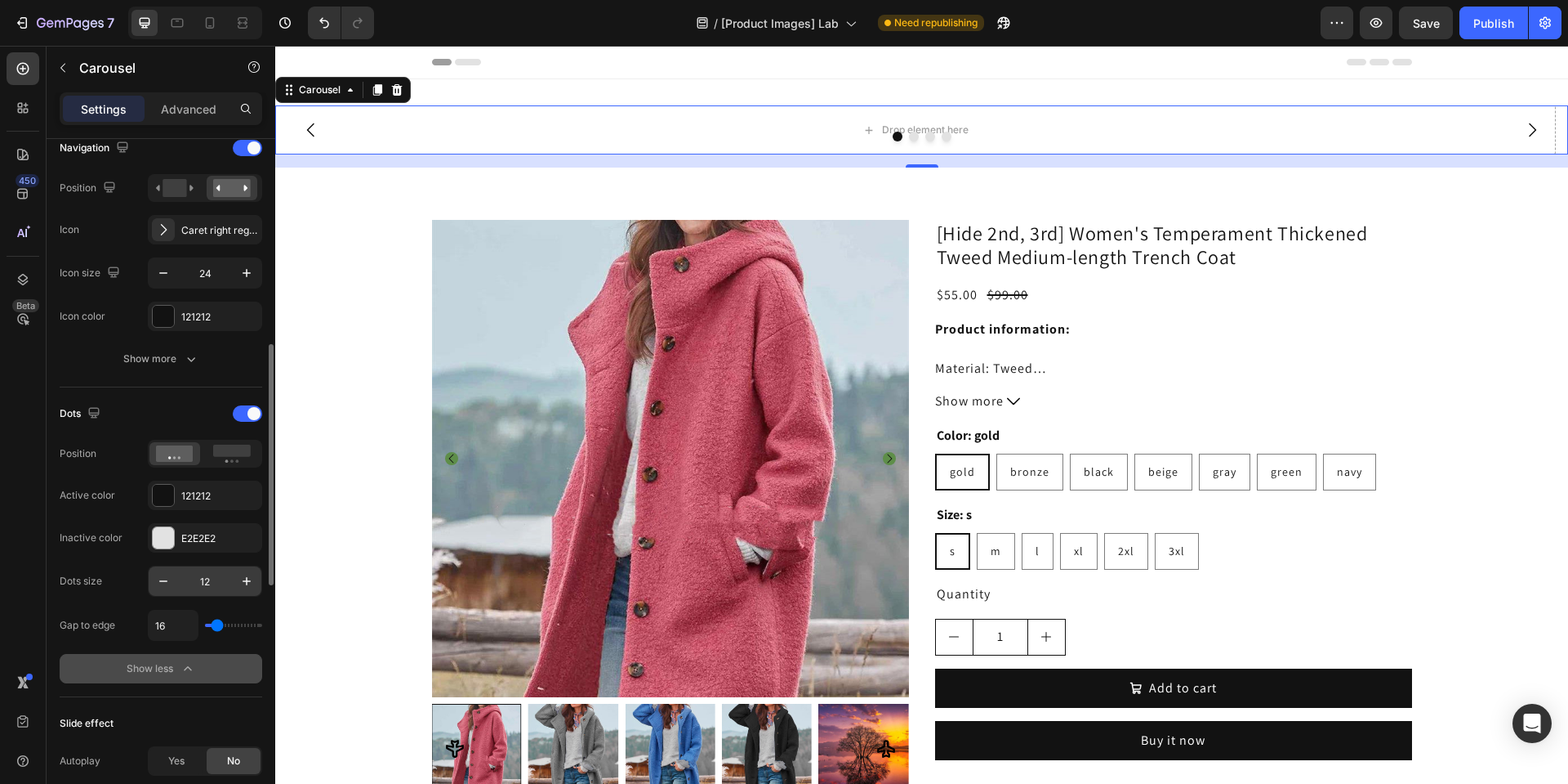
scroll to position [392, 0]
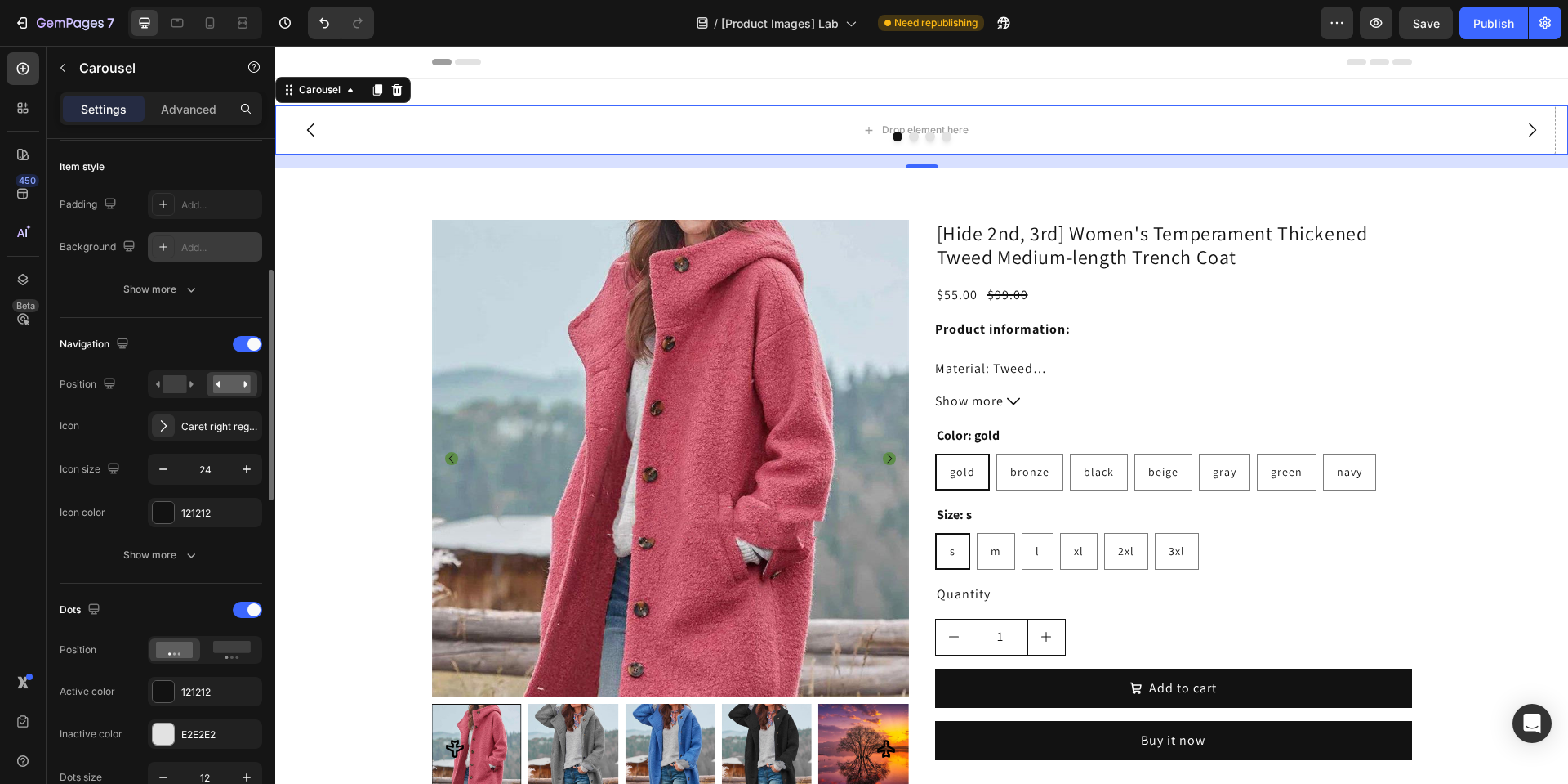
click at [224, 259] on div "Add..." at bounding box center [205, 247] width 114 height 29
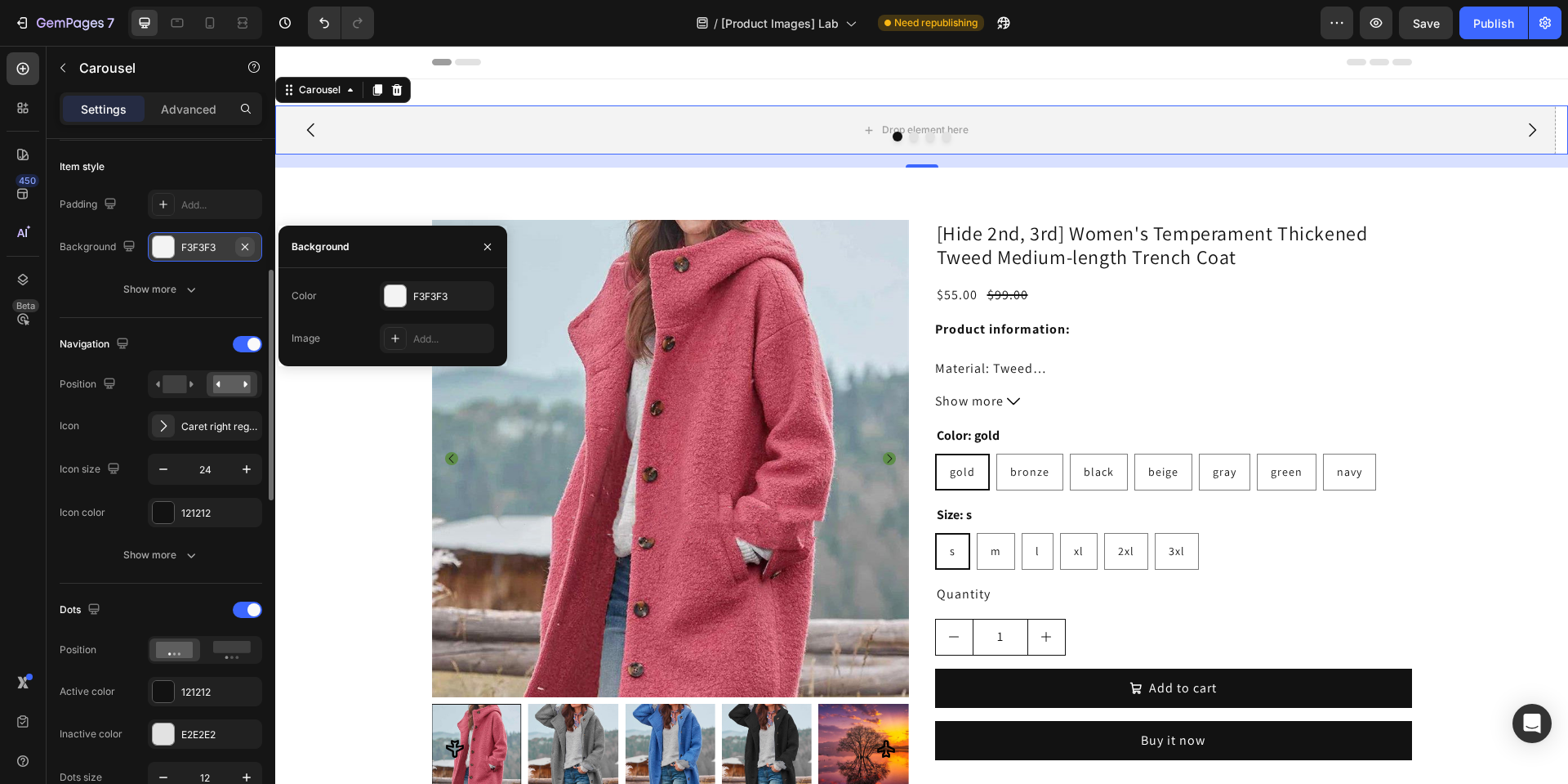
click at [245, 243] on icon "button" at bounding box center [245, 246] width 13 height 13
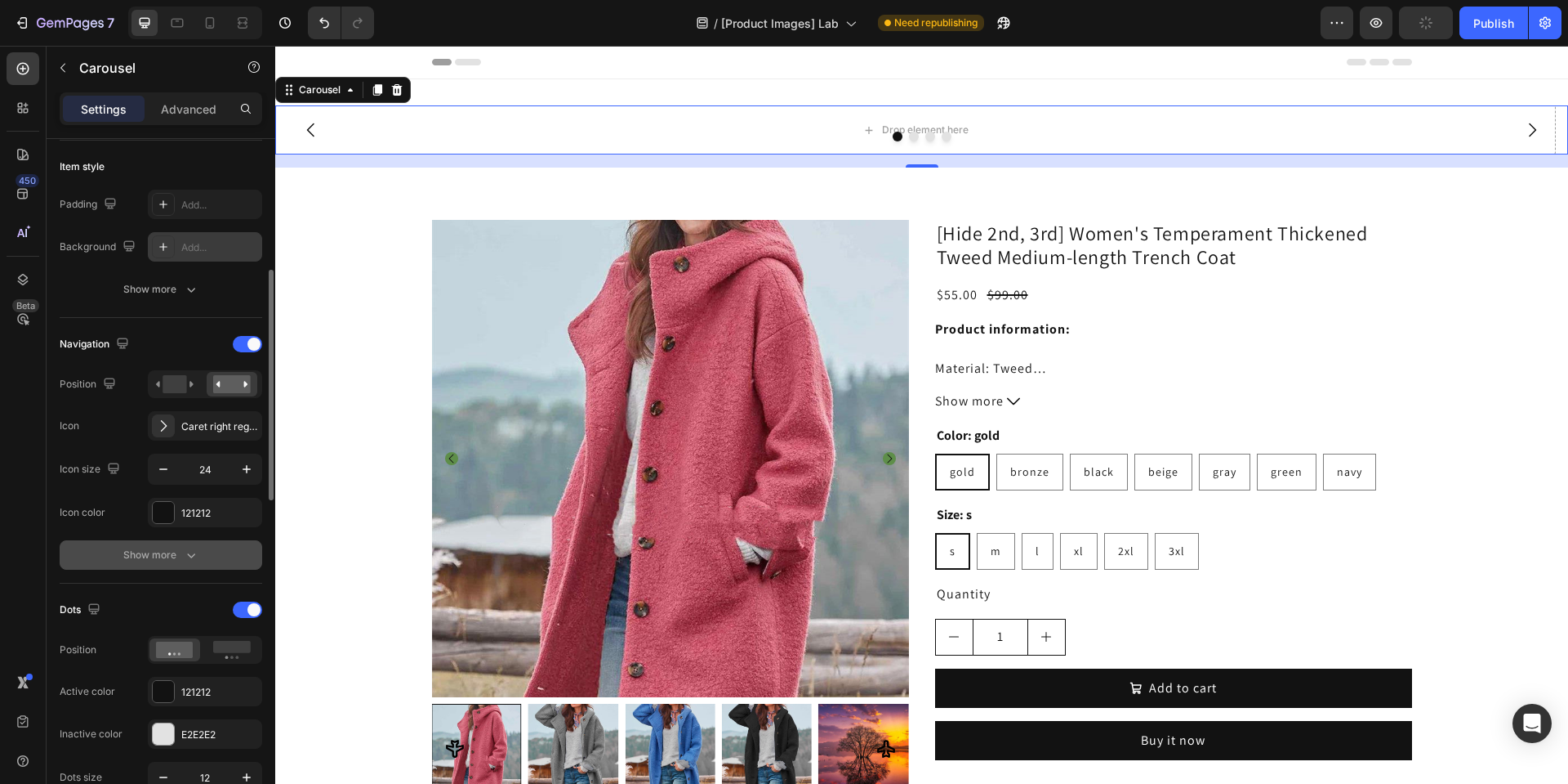
click at [164, 543] on button "Show more" at bounding box center [161, 555] width 203 height 29
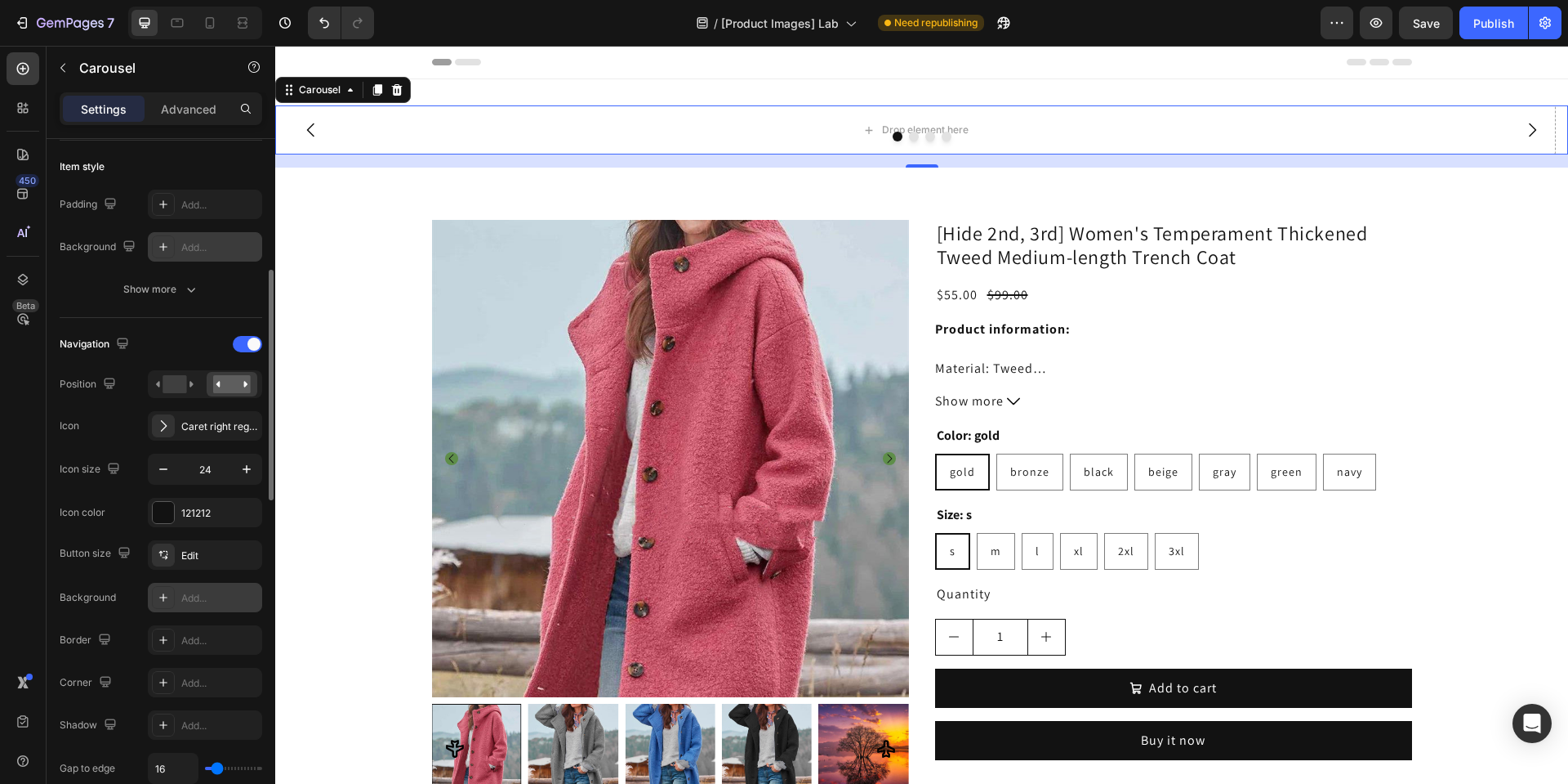
click at [202, 607] on div "Add..." at bounding box center [205, 598] width 114 height 29
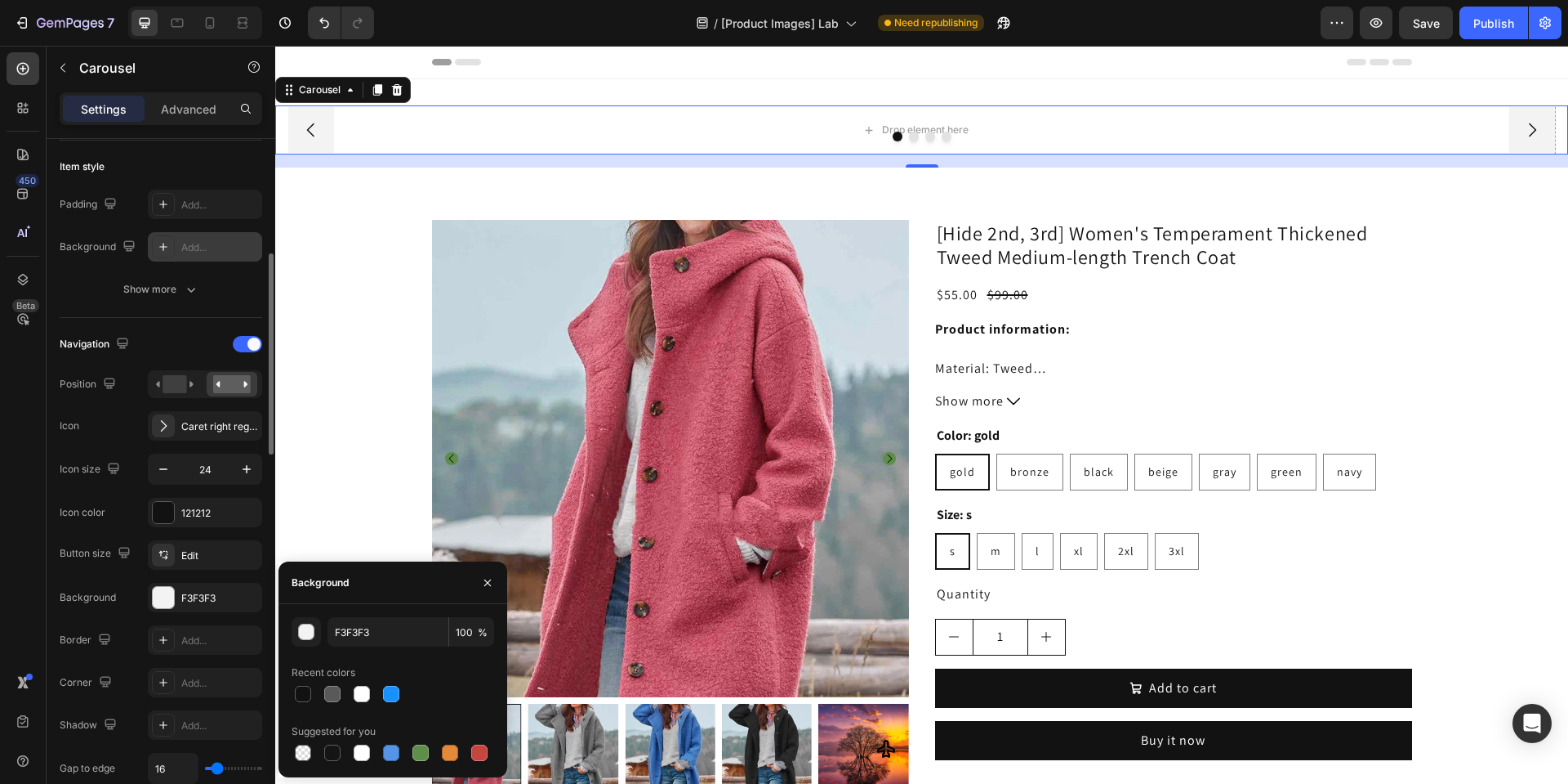
drag, startPoint x: 119, startPoint y: 445, endPoint x: 155, endPoint y: 305, distance: 144.6
click at [119, 445] on div "Navigation Position Icon Caret right regular Icon size 24 Icon color 121212" at bounding box center [161, 428] width 203 height 196
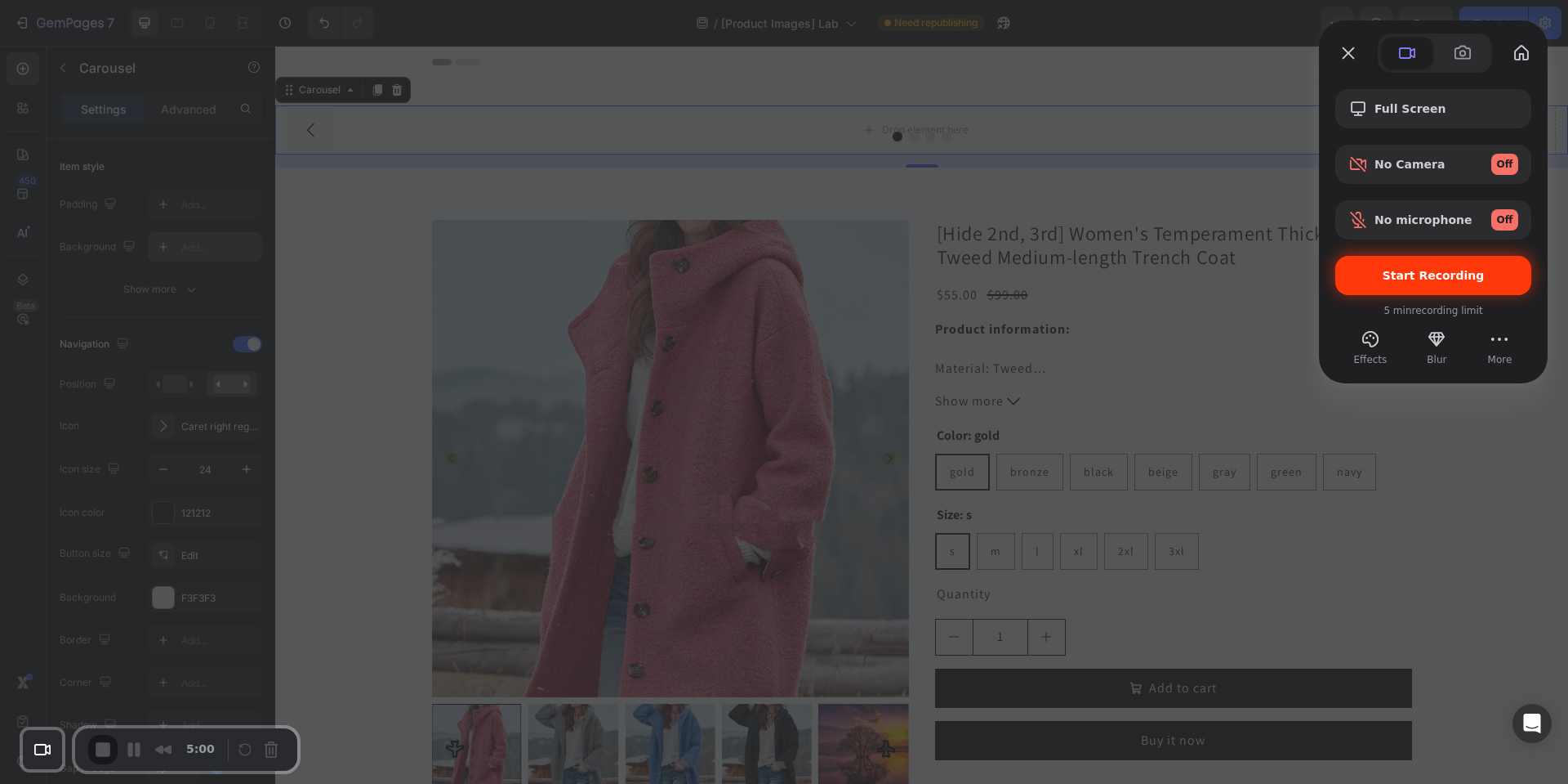
click at [1432, 283] on div "Start Recording" at bounding box center [1433, 275] width 196 height 39
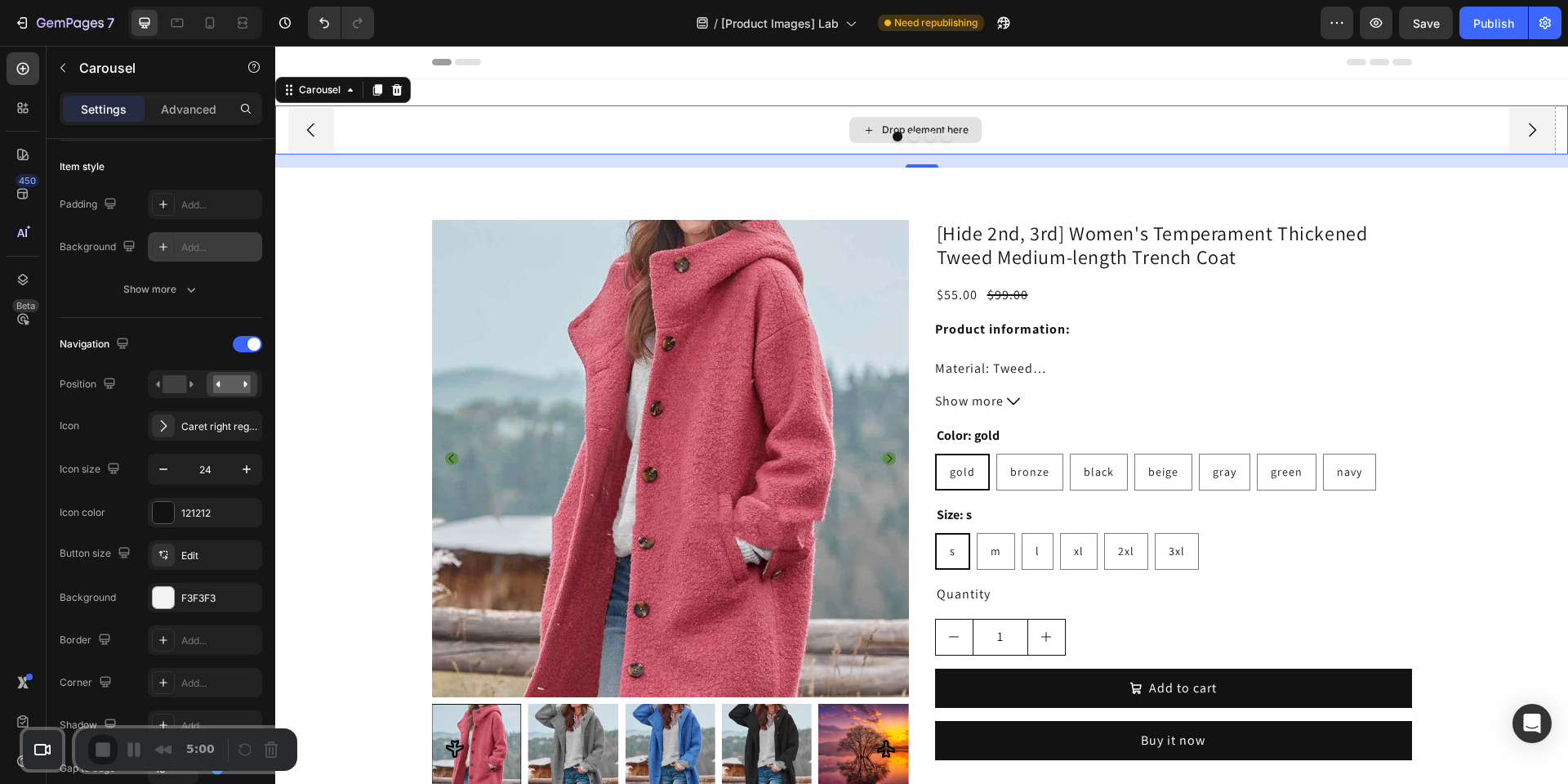
click at [405, 150] on div "Drop element here" at bounding box center [915, 130] width 1281 height 49
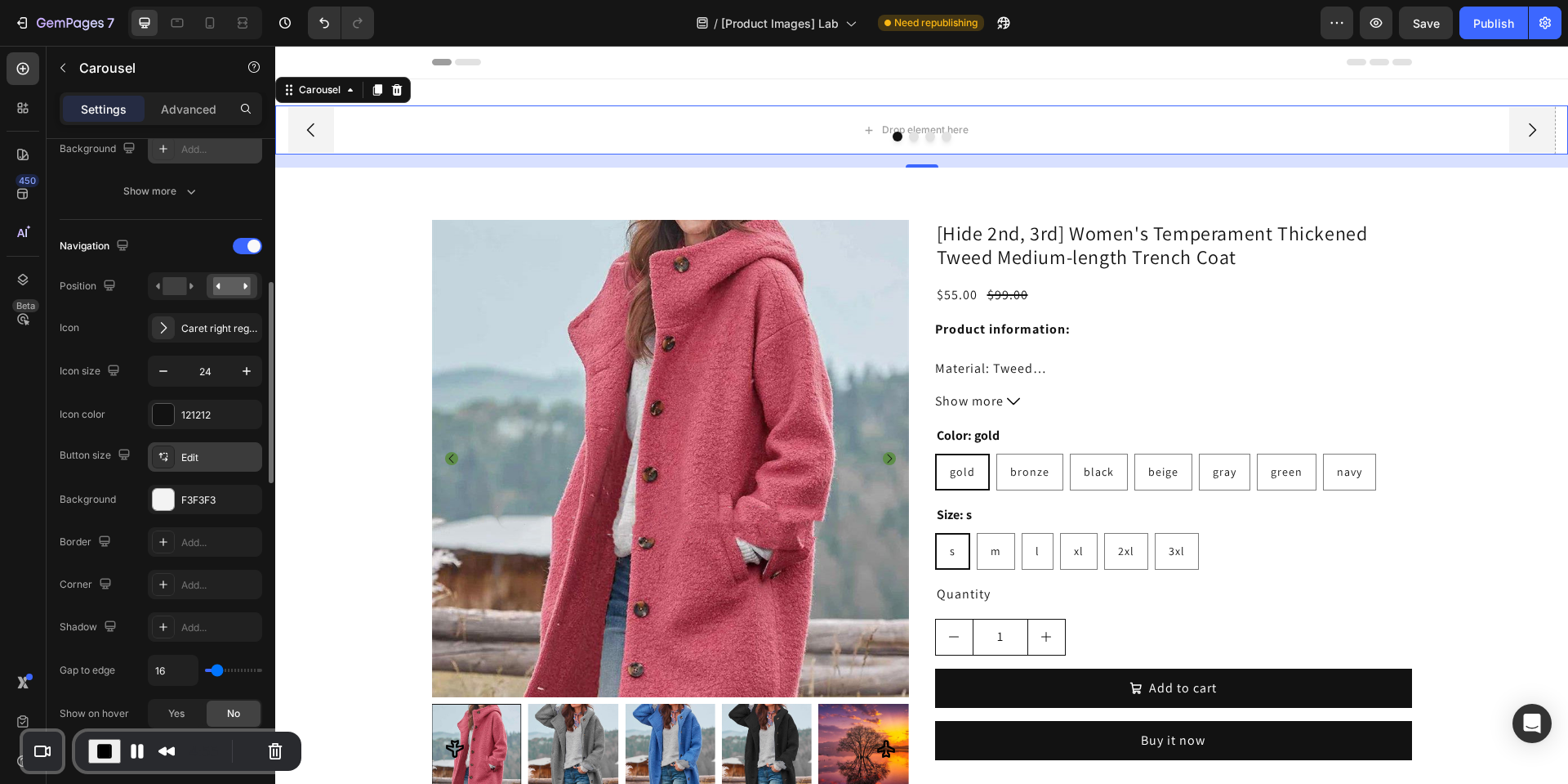
click at [194, 461] on div "Edit" at bounding box center [219, 457] width 77 height 15
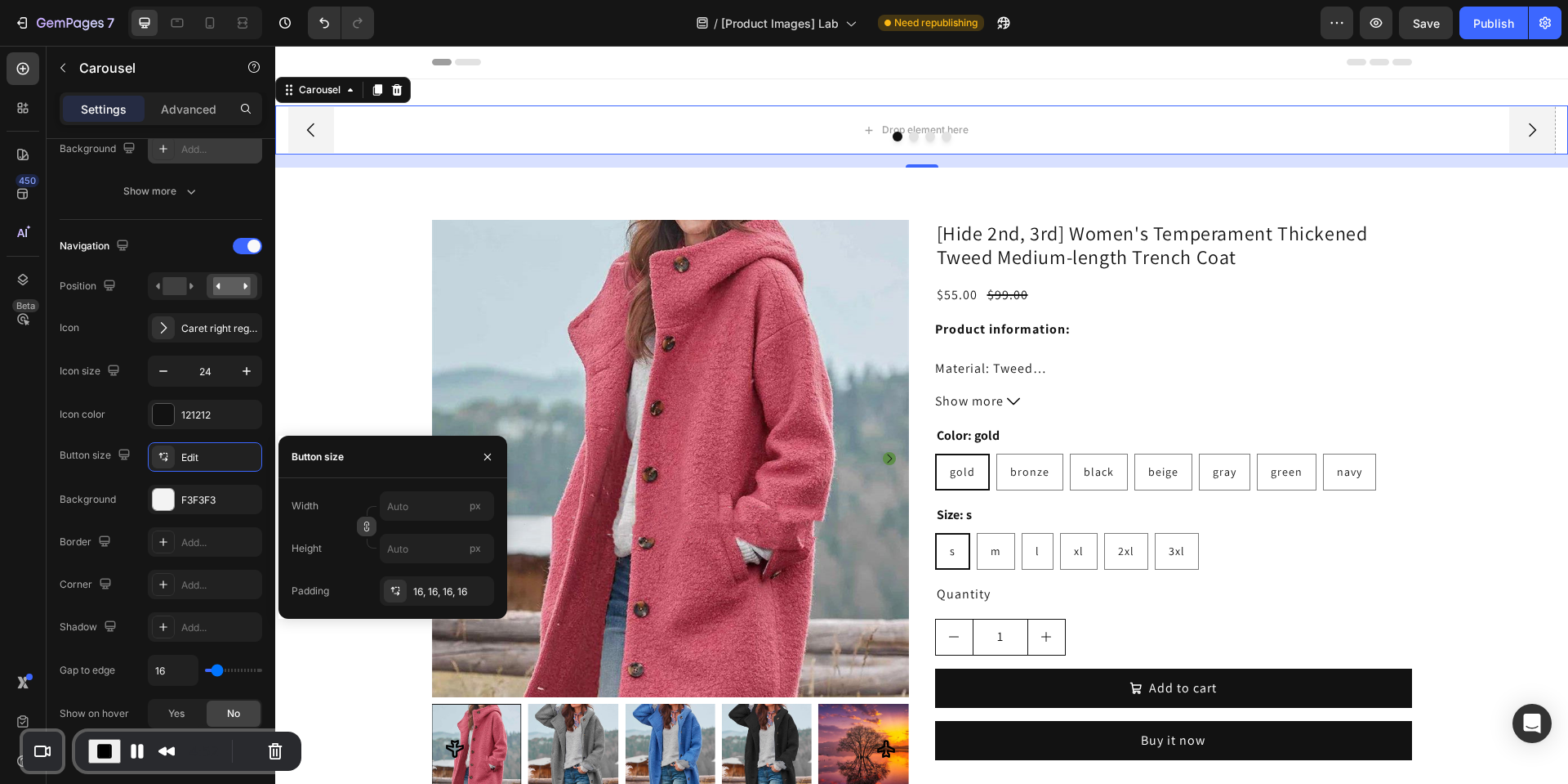
click at [366, 529] on icon "button" at bounding box center [366, 526] width 1 height 5
click at [412, 516] on input "px" at bounding box center [437, 506] width 114 height 29
click at [361, 494] on div "Width 45 px" at bounding box center [393, 506] width 203 height 29
click at [424, 509] on input "45" at bounding box center [437, 506] width 114 height 29
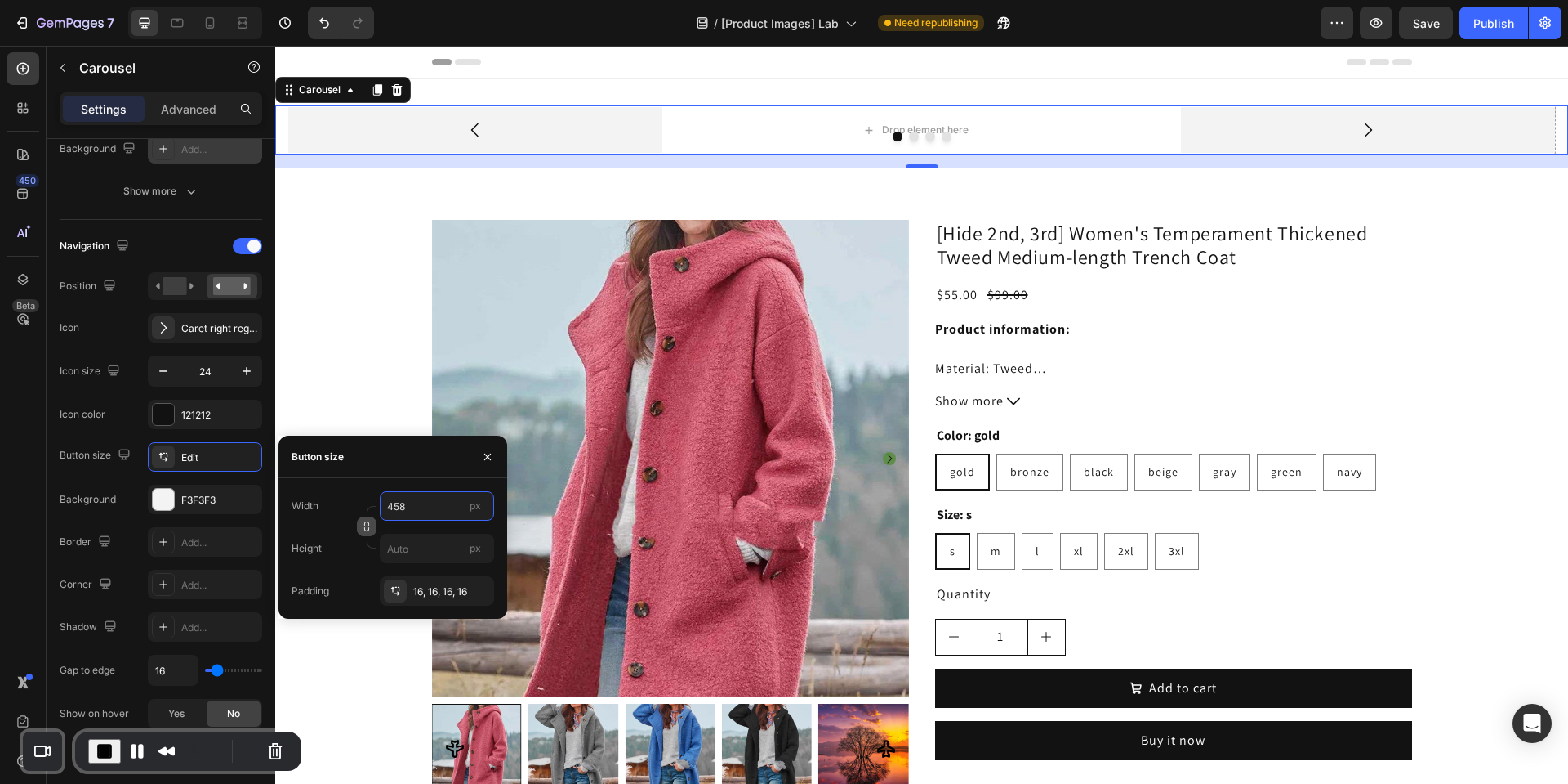
type input "45"
click at [363, 491] on div "Width 45 px" at bounding box center [393, 506] width 203 height 29
click at [96, 747] on span "End Recording" at bounding box center [104, 751] width 19 height 20
